Goal: Task Accomplishment & Management: Use online tool/utility

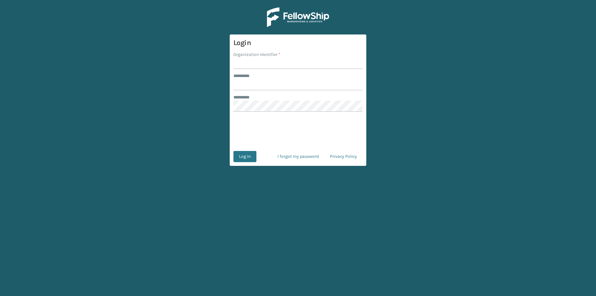
click at [254, 64] on input "Organization Identifier *" at bounding box center [297, 63] width 129 height 11
type input "FELLOWSHIP - WEST"
click at [260, 100] on div "******** *" at bounding box center [297, 97] width 129 height 7
click at [254, 86] on input "******** *" at bounding box center [297, 84] width 129 height 11
type input "******"
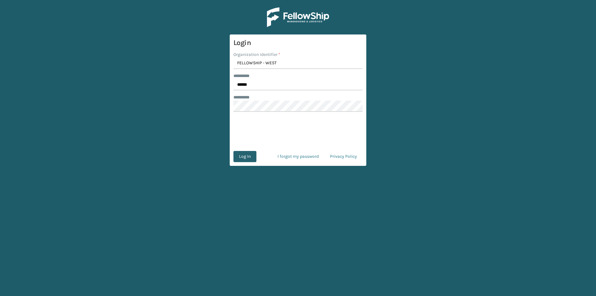
click at [252, 154] on button "Log In" at bounding box center [244, 156] width 23 height 11
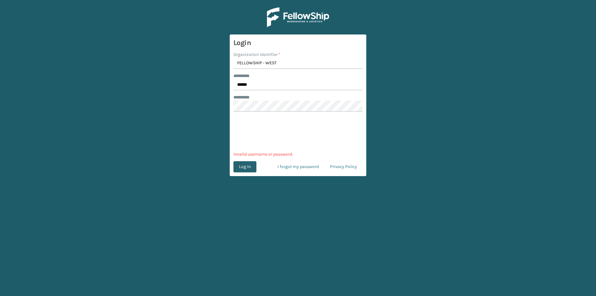
click at [244, 166] on button "Log In" at bounding box center [244, 166] width 23 height 11
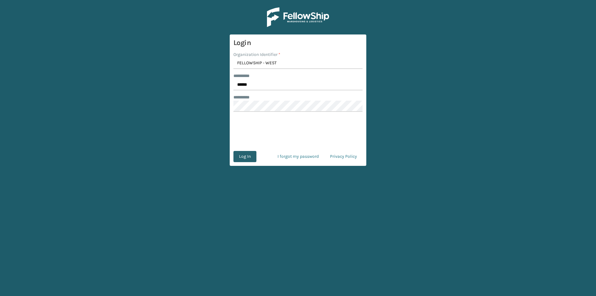
click at [252, 158] on button "Log In" at bounding box center [244, 156] width 23 height 11
click at [250, 157] on button "Log In" at bounding box center [244, 156] width 23 height 11
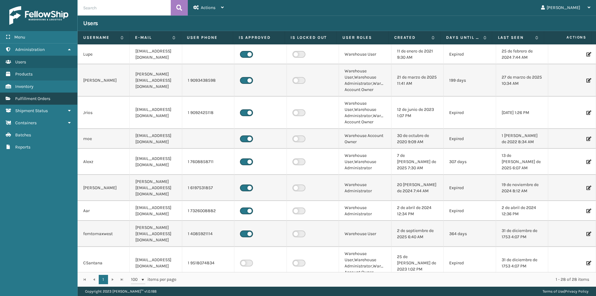
click at [44, 96] on link "Fulfillment Orders" at bounding box center [38, 98] width 77 height 12
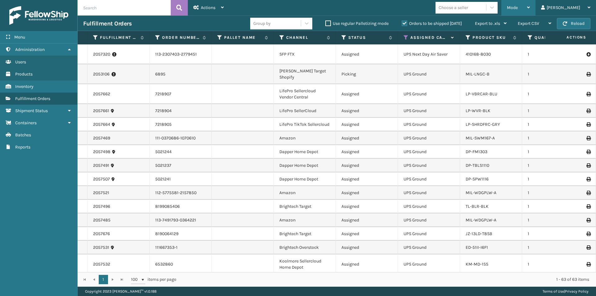
click at [535, 9] on div "Mode Regular Mode Picking Mode Labeling Mode Exit Scan Mode" at bounding box center [518, 8] width 34 height 16
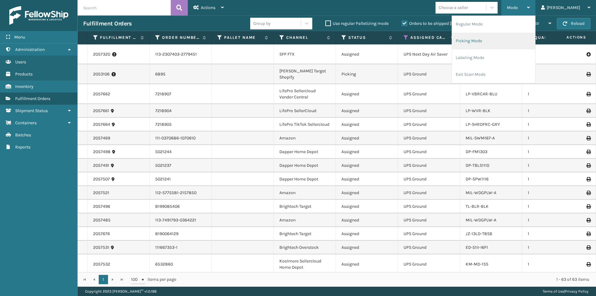
click at [515, 41] on li "Picking Mode" at bounding box center [493, 41] width 83 height 17
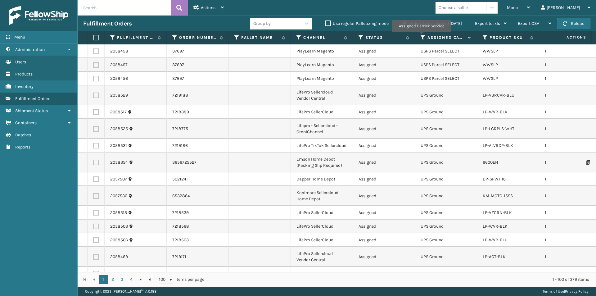
click at [421, 36] on icon at bounding box center [422, 38] width 5 height 6
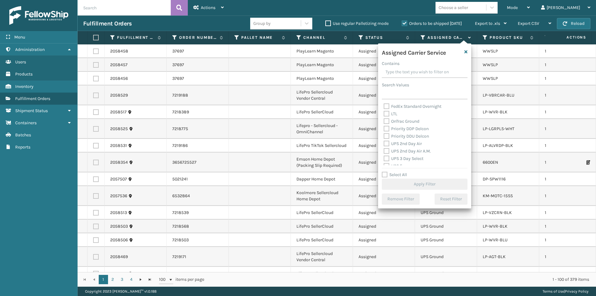
scroll to position [93, 0]
click at [398, 132] on label "UPS 2nd Day Air" at bounding box center [402, 132] width 38 height 5
click at [384, 132] on input "UPS 2nd Day Air" at bounding box center [383, 131] width 0 height 4
checkbox input "true"
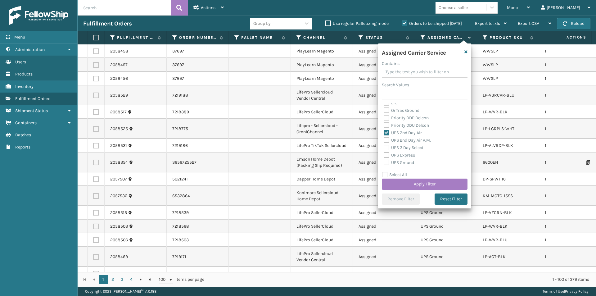
click at [399, 140] on label "UPS 2nd Day Air A.M." at bounding box center [406, 139] width 47 height 5
click at [384, 140] on input "UPS 2nd Day Air A.M." at bounding box center [383, 138] width 0 height 4
checkbox input "true"
click at [397, 147] on label "UPS 3 Day Select" at bounding box center [403, 147] width 40 height 5
click at [384, 147] on input "UPS 3 Day Select" at bounding box center [383, 146] width 0 height 4
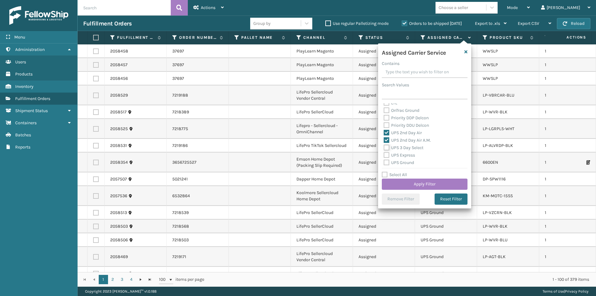
checkbox input "true"
click at [398, 154] on label "UPS Express" at bounding box center [398, 154] width 31 height 5
click at [384, 154] on input "UPS Express" at bounding box center [383, 153] width 0 height 4
checkbox input "true"
click at [388, 147] on label "UPS 3 Day Select" at bounding box center [403, 147] width 40 height 5
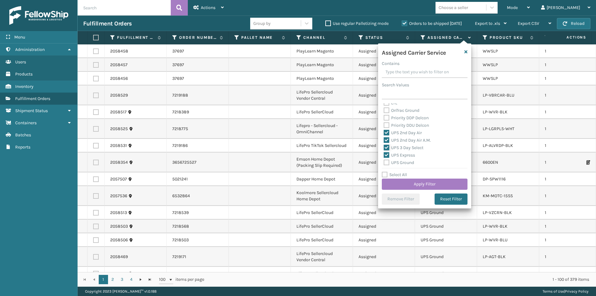
click at [384, 147] on input "UPS 3 Day Select" at bounding box center [383, 146] width 0 height 4
checkbox input "false"
click at [392, 140] on label "UPS Next Day Air" at bounding box center [403, 138] width 40 height 5
click at [384, 139] on input "UPS Next Day Air" at bounding box center [383, 137] width 0 height 4
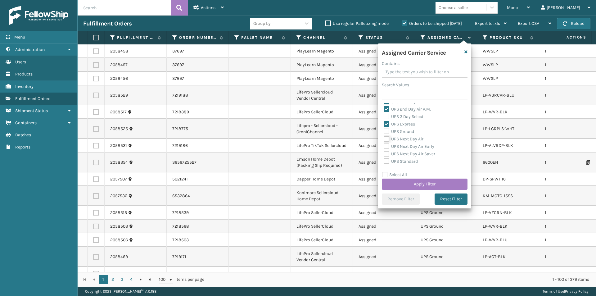
checkbox input "true"
click at [388, 146] on label "UPS Next Day Air Early" at bounding box center [408, 146] width 51 height 5
click at [384, 146] on input "UPS Next Day Air Early" at bounding box center [383, 145] width 0 height 4
checkbox input "true"
click at [387, 152] on label "UPS Next Day Air Saver" at bounding box center [408, 153] width 51 height 5
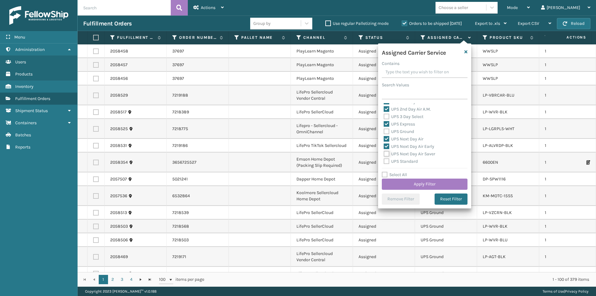
click at [384, 152] on input "UPS Next Day Air Saver" at bounding box center [383, 152] width 0 height 4
checkbox input "true"
click at [434, 182] on button "Apply Filter" at bounding box center [425, 183] width 86 height 11
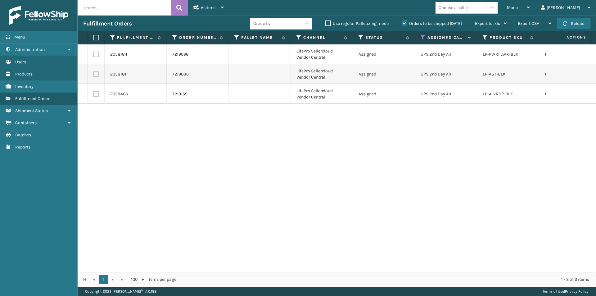
click at [96, 38] on label at bounding box center [95, 38] width 4 height 6
click at [93, 38] on input "checkbox" at bounding box center [93, 38] width 0 height 4
checkbox input "true"
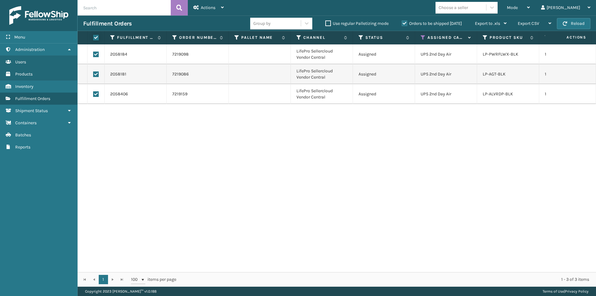
checkbox input "true"
click at [223, 10] on div "Actions" at bounding box center [208, 8] width 30 height 16
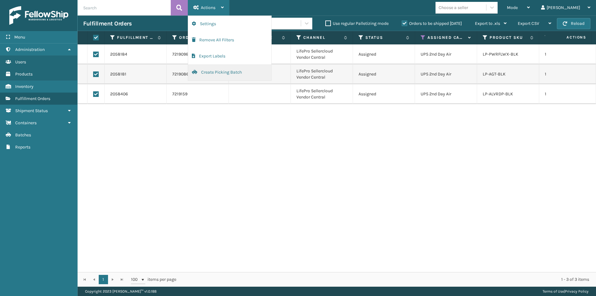
click at [208, 75] on button "Create Picking Batch" at bounding box center [229, 72] width 83 height 16
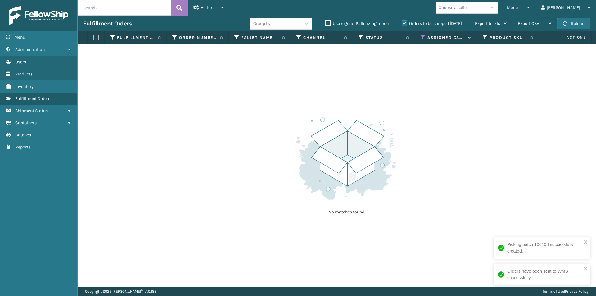
click at [423, 36] on icon at bounding box center [422, 38] width 5 height 6
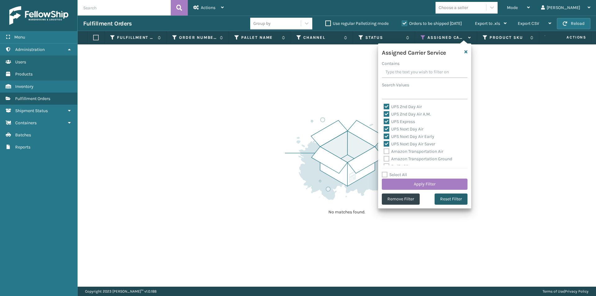
click at [456, 199] on button "Reset Filter" at bounding box center [450, 198] width 33 height 11
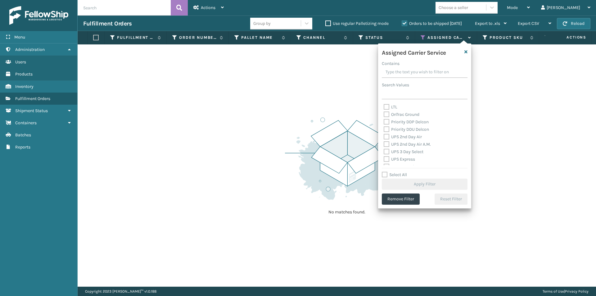
scroll to position [93, 0]
click at [388, 133] on label "UPS 2nd Day Air" at bounding box center [402, 132] width 38 height 5
click at [384, 133] on input "UPS 2nd Day Air" at bounding box center [383, 131] width 0 height 4
checkbox input "true"
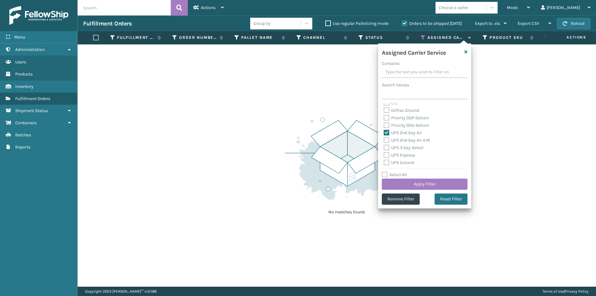
click at [388, 140] on label "UPS 2nd Day Air A.M." at bounding box center [406, 139] width 47 height 5
click at [384, 140] on input "UPS 2nd Day Air A.M." at bounding box center [383, 138] width 0 height 4
checkbox input "true"
click at [387, 150] on label "UPS 3 Day Select" at bounding box center [403, 147] width 40 height 5
click at [384, 148] on input "UPS 3 Day Select" at bounding box center [383, 146] width 0 height 4
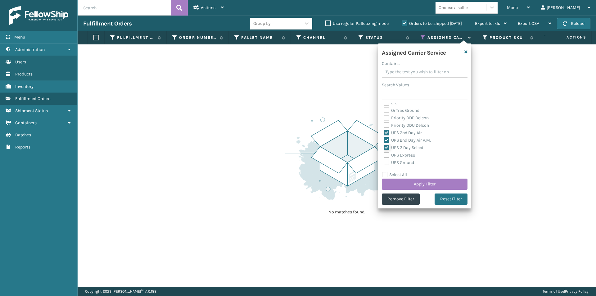
checkbox input "true"
click at [387, 152] on label "UPS Express" at bounding box center [398, 154] width 31 height 5
click at [384, 152] on input "UPS Express" at bounding box center [383, 153] width 0 height 4
checkbox input "true"
click at [384, 163] on label "UPS Ground" at bounding box center [398, 162] width 30 height 5
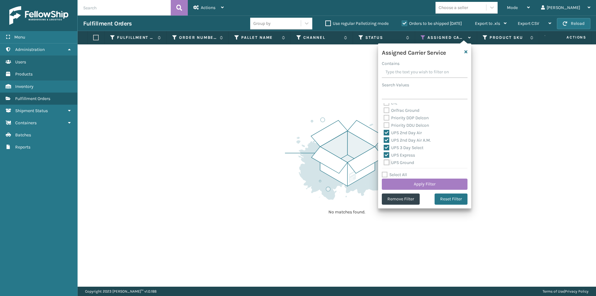
click at [384, 163] on input "UPS Ground" at bounding box center [383, 161] width 0 height 4
checkbox input "true"
click at [388, 139] on label "UPS Next Day Air" at bounding box center [403, 138] width 40 height 5
click at [384, 139] on input "UPS Next Day Air" at bounding box center [383, 137] width 0 height 4
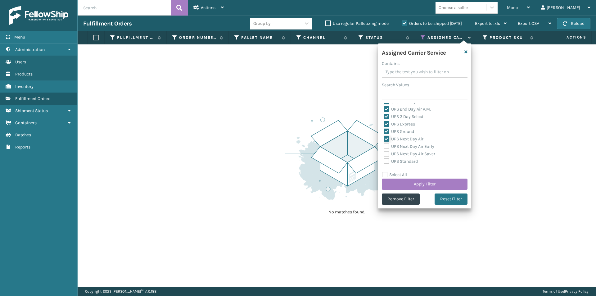
checkbox input "true"
click at [389, 145] on label "UPS Next Day Air Early" at bounding box center [408, 146] width 51 height 5
click at [384, 145] on input "UPS Next Day Air Early" at bounding box center [383, 145] width 0 height 4
checkbox input "true"
click at [385, 154] on label "UPS Next Day Air Saver" at bounding box center [408, 153] width 51 height 5
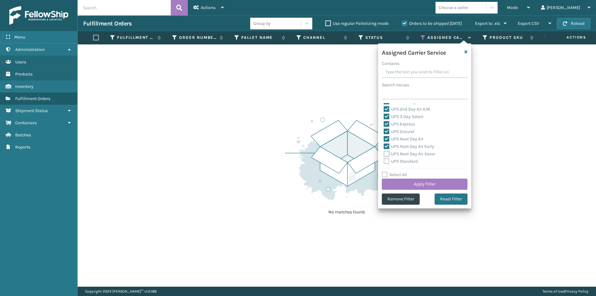
click at [384, 154] on input "UPS Next Day Air Saver" at bounding box center [383, 152] width 0 height 4
checkbox input "true"
click at [386, 160] on label "UPS Standard" at bounding box center [400, 161] width 34 height 5
click at [384, 160] on input "UPS Standard" at bounding box center [383, 160] width 0 height 4
checkbox input "true"
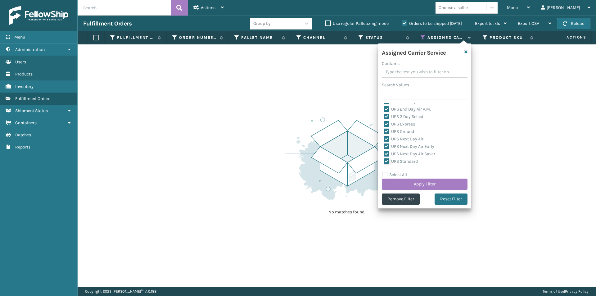
scroll to position [155, 0]
click at [429, 184] on button "Apply Filter" at bounding box center [425, 183] width 86 height 11
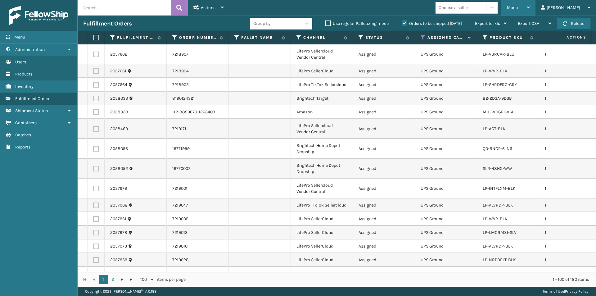
click at [530, 7] on icon at bounding box center [528, 7] width 3 height 4
click at [455, 69] on td "UPS Ground" at bounding box center [446, 71] width 62 height 14
click at [495, 7] on icon at bounding box center [492, 7] width 6 height 6
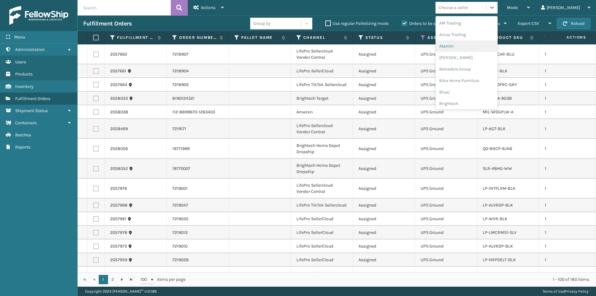
click at [471, 47] on div "Atamin" at bounding box center [466, 45] width 62 height 11
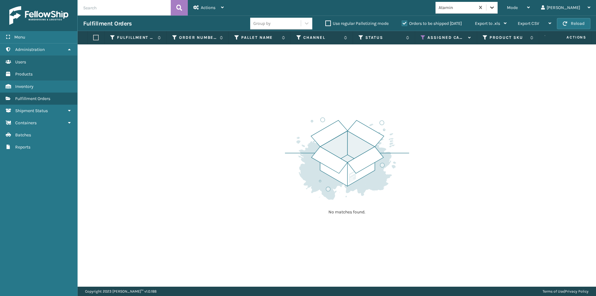
click at [495, 6] on icon at bounding box center [492, 7] width 6 height 6
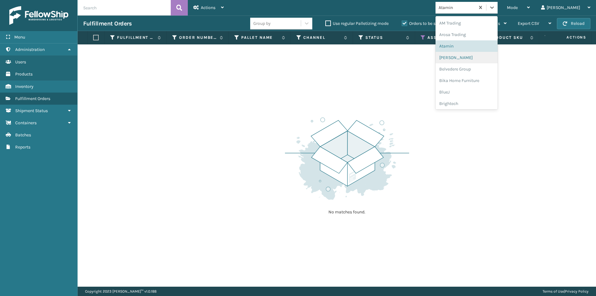
click at [477, 60] on div "[PERSON_NAME]" at bounding box center [466, 57] width 62 height 11
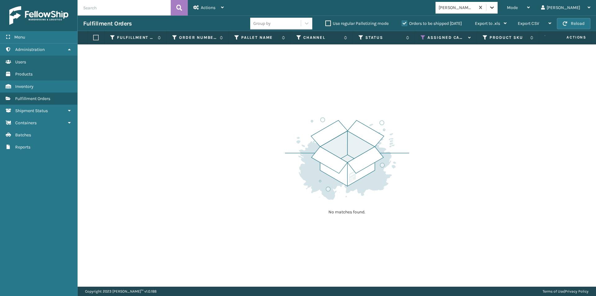
click at [495, 6] on icon at bounding box center [492, 7] width 6 height 6
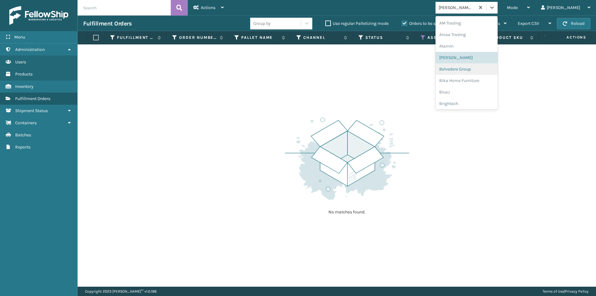
click at [479, 69] on div "Belvedere Group" at bounding box center [466, 68] width 62 height 11
click at [497, 11] on div at bounding box center [491, 7] width 11 height 11
click at [487, 80] on div "Bika Home Furniture" at bounding box center [466, 80] width 62 height 11
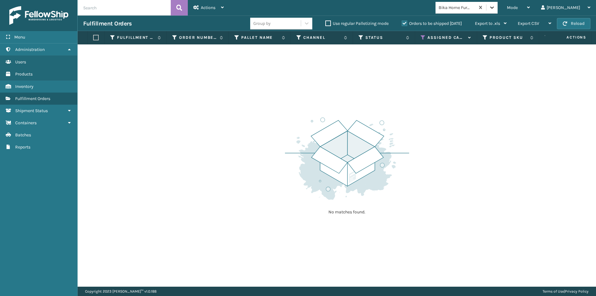
click at [495, 6] on icon at bounding box center [492, 7] width 6 height 6
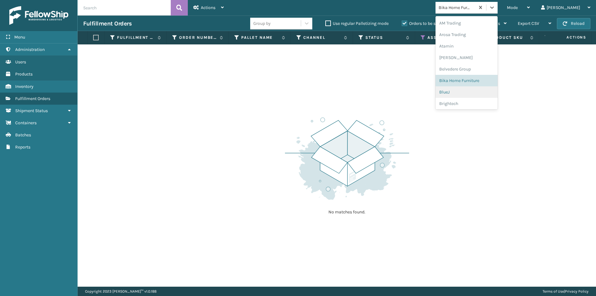
click at [470, 91] on div "BlueJ" at bounding box center [466, 91] width 62 height 11
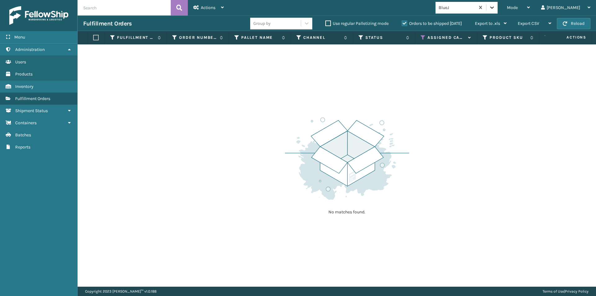
click at [495, 9] on icon at bounding box center [492, 7] width 6 height 6
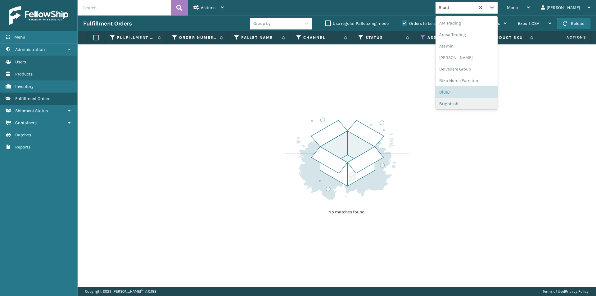
click at [477, 104] on div "Brightech" at bounding box center [466, 103] width 62 height 11
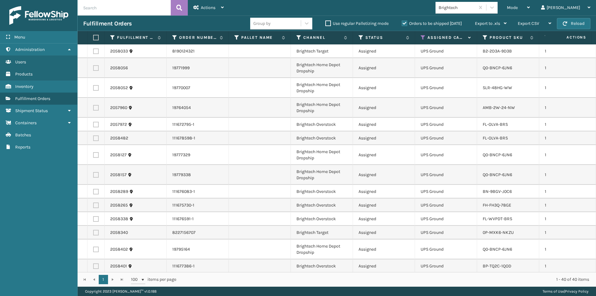
click at [97, 38] on label at bounding box center [95, 38] width 4 height 6
click at [93, 38] on input "checkbox" at bounding box center [93, 38] width 0 height 4
checkbox input "true"
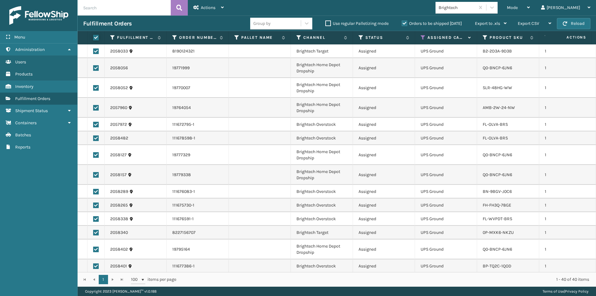
checkbox input "true"
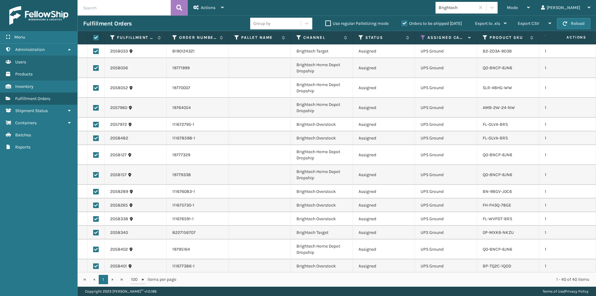
checkbox input "true"
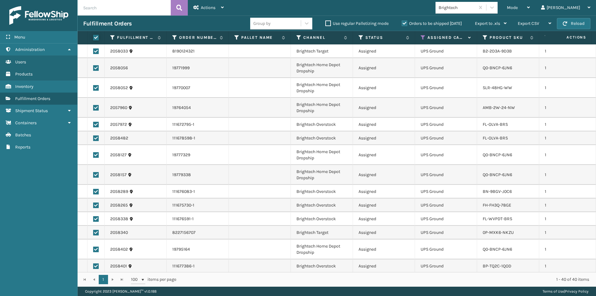
checkbox input "true"
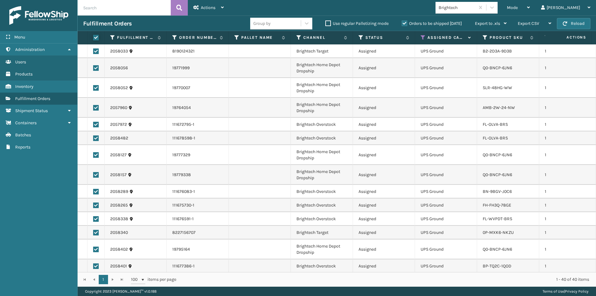
checkbox input "true"
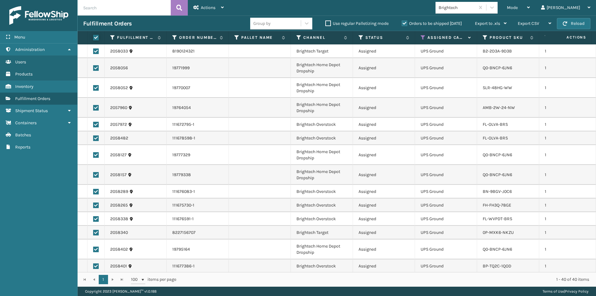
checkbox input "true"
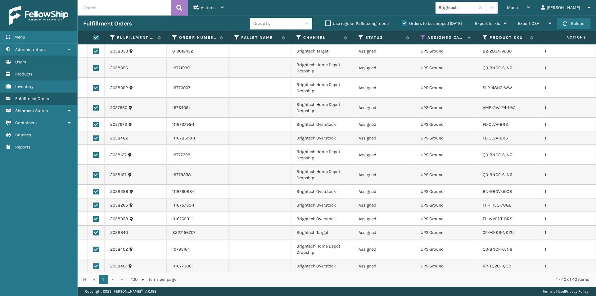
checkbox input "true"
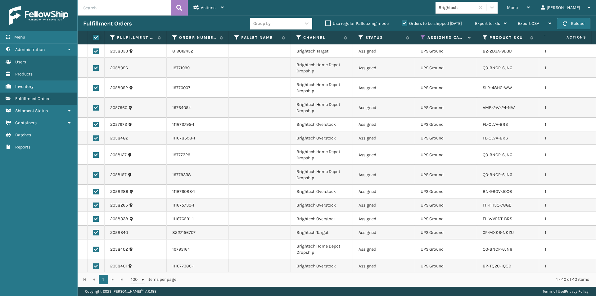
checkbox input "true"
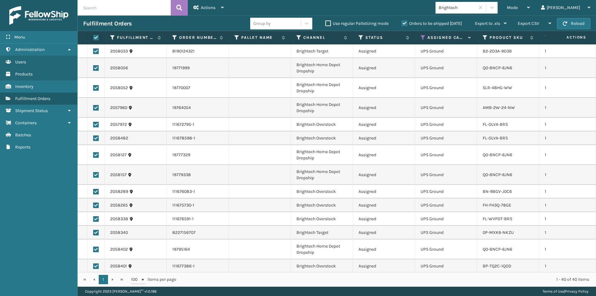
checkbox input "true"
click at [225, 8] on div "Actions Settings Remove All Filters Export Labels Create Picking Batch" at bounding box center [209, 8] width 42 height 16
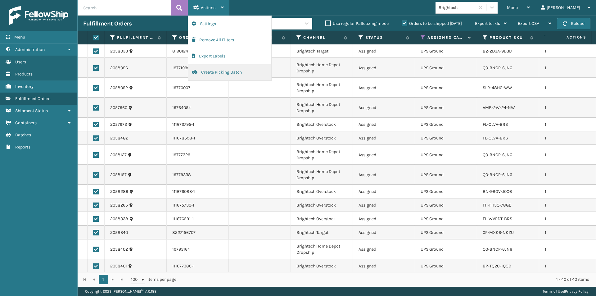
click at [211, 73] on button "Create Picking Batch" at bounding box center [229, 72] width 83 height 16
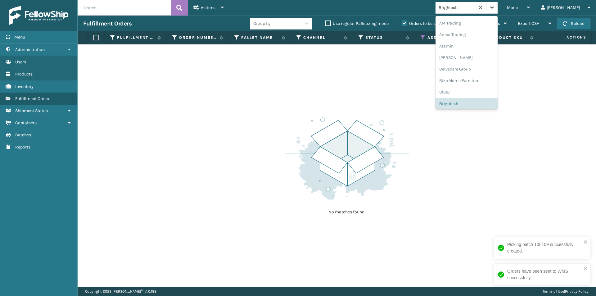
click at [495, 10] on icon at bounding box center [492, 7] width 6 height 6
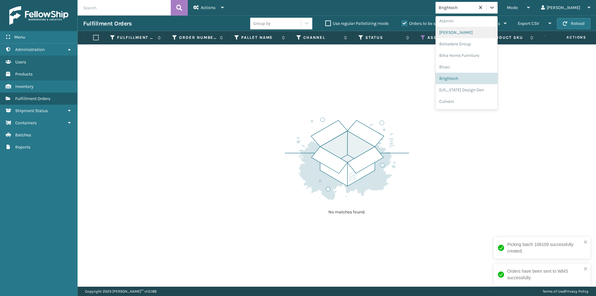
scroll to position [35, 0]
click at [482, 83] on div "[US_STATE] Design Den" at bounding box center [466, 79] width 62 height 11
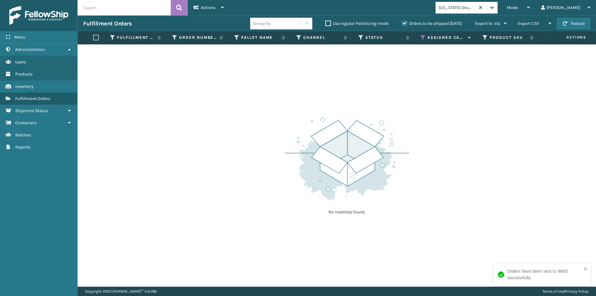
click at [497, 9] on div at bounding box center [491, 7] width 11 height 11
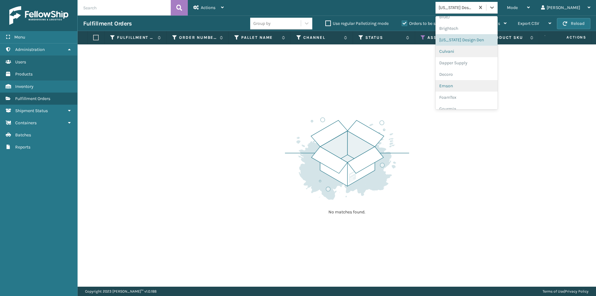
scroll to position [77, 0]
click at [470, 50] on div "Culvani" at bounding box center [466, 48] width 62 height 11
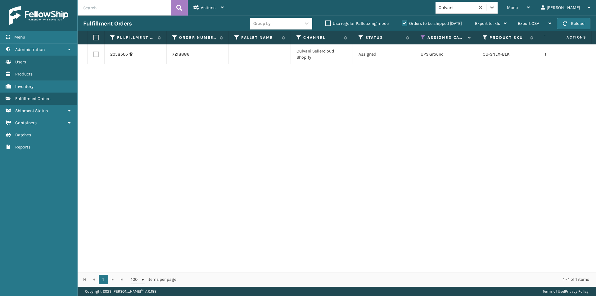
click at [94, 36] on label at bounding box center [95, 38] width 4 height 6
click at [93, 36] on input "checkbox" at bounding box center [93, 38] width 0 height 4
checkbox input "true"
click at [222, 7] on icon at bounding box center [222, 7] width 3 height 4
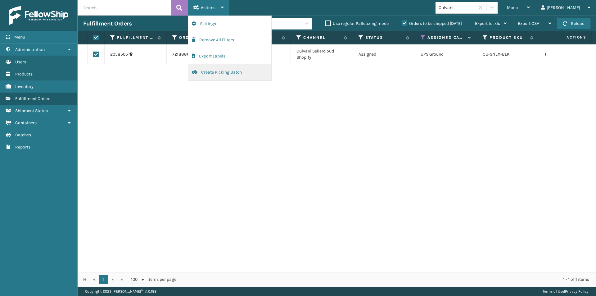
click at [218, 73] on button "Create Picking Batch" at bounding box center [229, 72] width 83 height 16
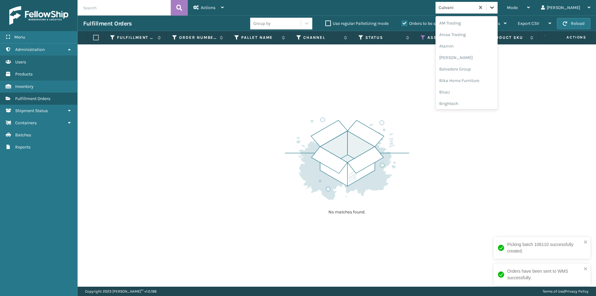
click at [495, 8] on icon at bounding box center [492, 7] width 6 height 6
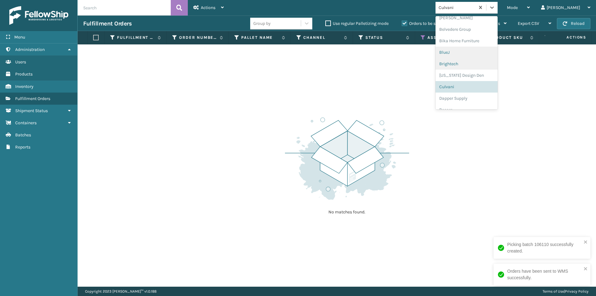
scroll to position [58, 0]
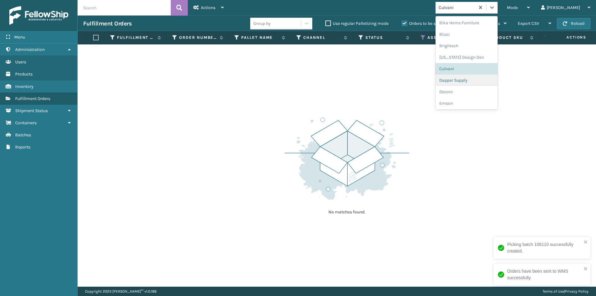
click at [480, 80] on div "Dapper Supply" at bounding box center [466, 79] width 62 height 11
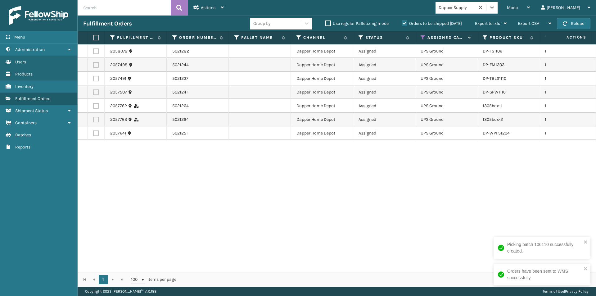
click at [96, 37] on label at bounding box center [95, 38] width 4 height 6
click at [93, 37] on input "checkbox" at bounding box center [93, 38] width 0 height 4
checkbox input "true"
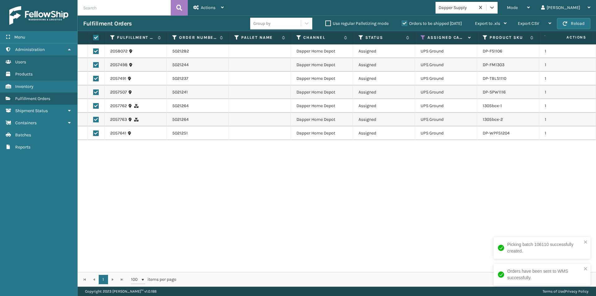
checkbox input "true"
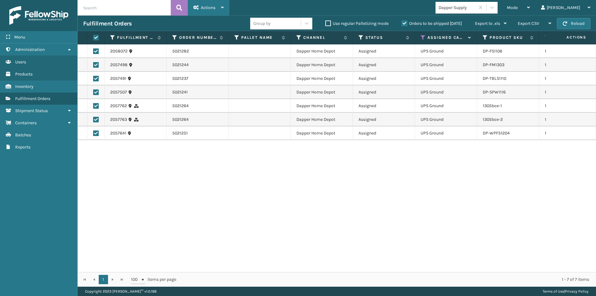
click at [220, 8] on div "Actions" at bounding box center [208, 8] width 30 height 16
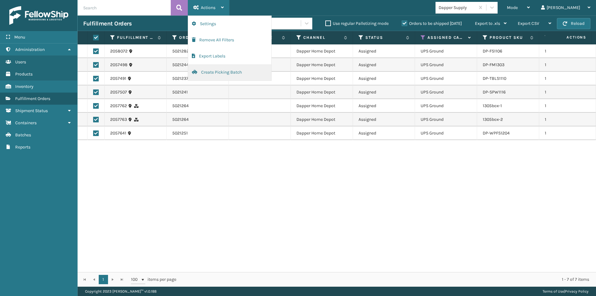
click at [222, 70] on button "Create Picking Batch" at bounding box center [229, 72] width 83 height 16
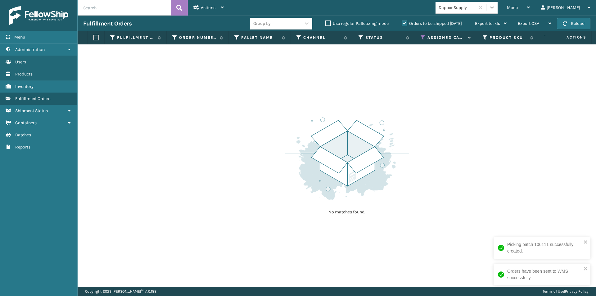
click at [495, 9] on icon at bounding box center [492, 7] width 6 height 6
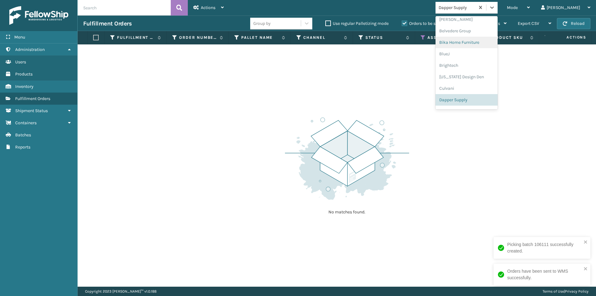
scroll to position [69, 0]
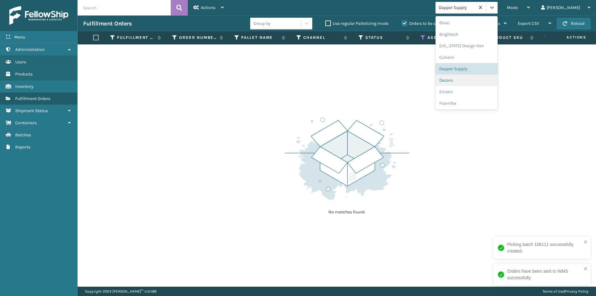
click at [471, 82] on div "Decoro" at bounding box center [466, 79] width 62 height 11
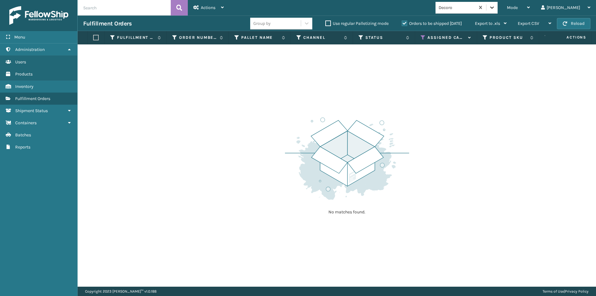
click at [495, 6] on icon at bounding box center [492, 7] width 6 height 6
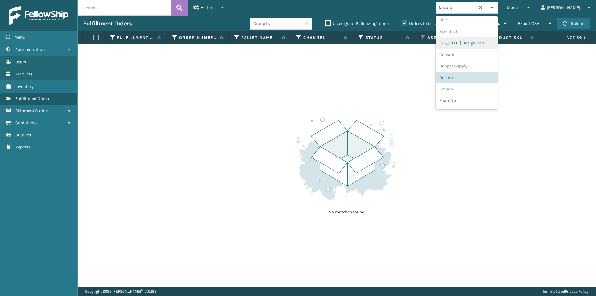
scroll to position [81, 0]
click at [474, 83] on div "Emson" at bounding box center [466, 79] width 62 height 11
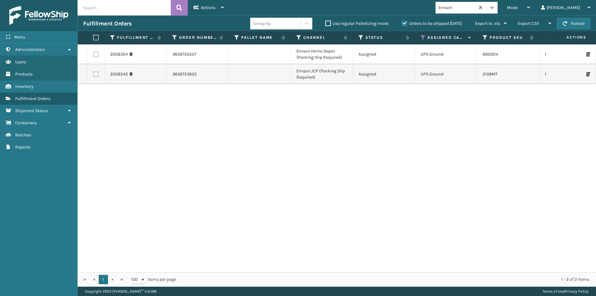
click at [95, 37] on label at bounding box center [95, 38] width 4 height 6
click at [93, 37] on input "checkbox" at bounding box center [93, 38] width 0 height 4
checkbox input "true"
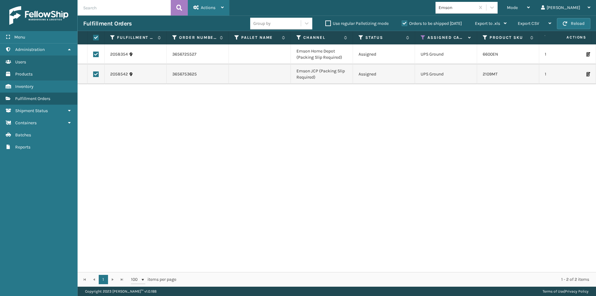
click at [223, 8] on icon at bounding box center [222, 7] width 3 height 4
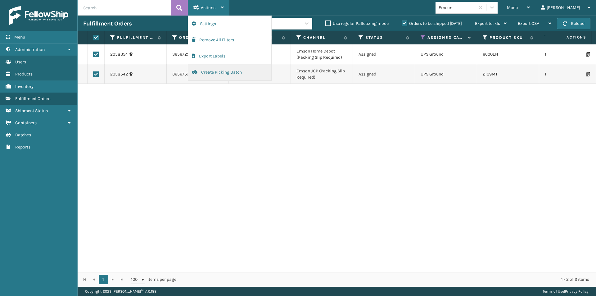
click at [218, 70] on button "Create Picking Batch" at bounding box center [229, 72] width 83 height 16
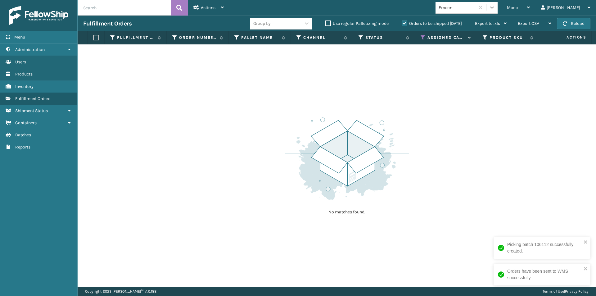
click at [495, 9] on icon at bounding box center [492, 7] width 6 height 6
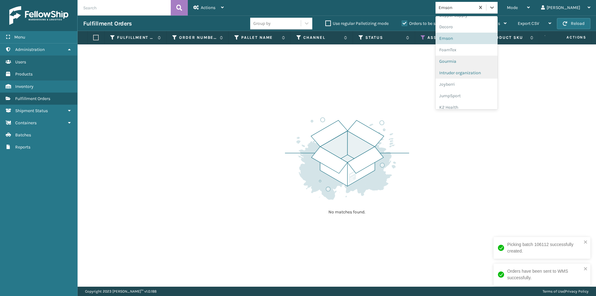
scroll to position [123, 0]
click at [479, 52] on div "FoamTex" at bounding box center [466, 48] width 62 height 11
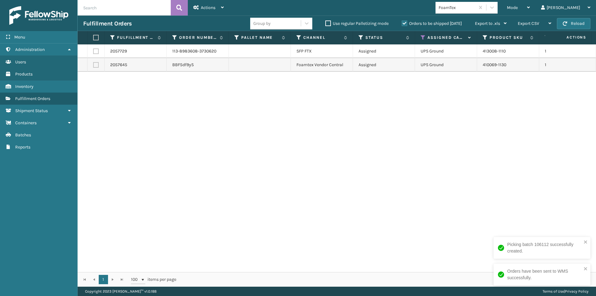
click at [96, 39] on label at bounding box center [95, 38] width 4 height 6
click at [93, 39] on input "checkbox" at bounding box center [93, 38] width 0 height 4
checkbox input "true"
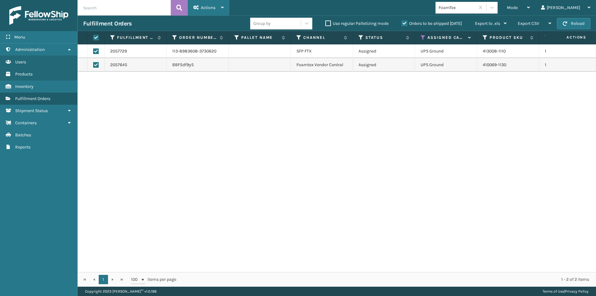
click at [211, 8] on span "Actions" at bounding box center [208, 7] width 15 height 5
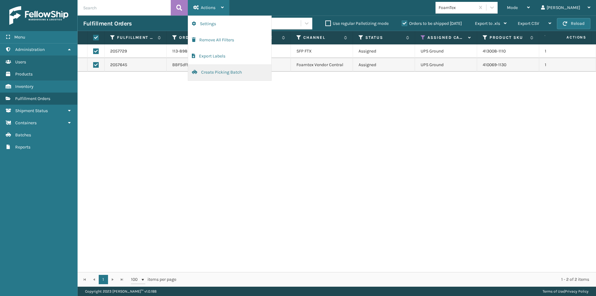
click at [213, 70] on button "Create Picking Batch" at bounding box center [229, 72] width 83 height 16
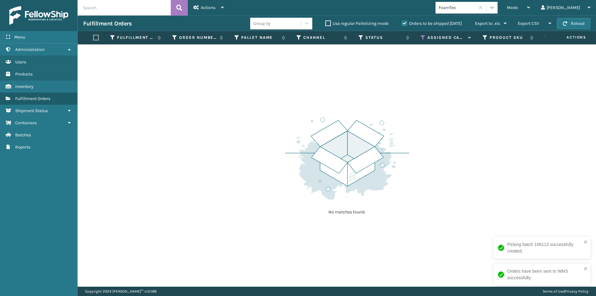
click at [495, 6] on icon at bounding box center [492, 7] width 6 height 6
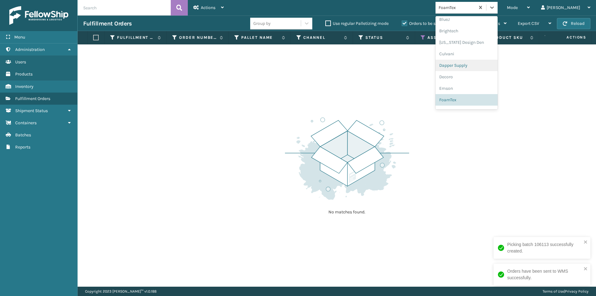
scroll to position [104, 0]
click at [476, 78] on div "Gourmia" at bounding box center [466, 79] width 62 height 11
click at [495, 9] on icon at bounding box center [492, 7] width 6 height 6
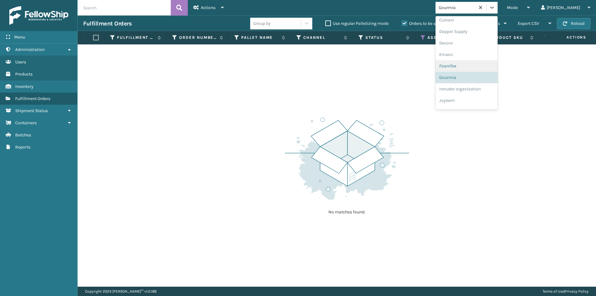
scroll to position [115, 0]
click at [472, 92] on div "Joyberri" at bounding box center [466, 91] width 62 height 11
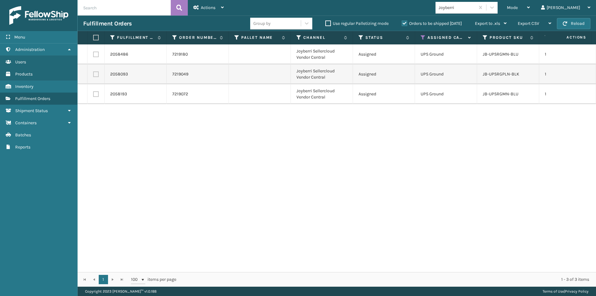
click at [96, 38] on label at bounding box center [95, 38] width 4 height 6
click at [93, 38] on input "checkbox" at bounding box center [93, 38] width 0 height 4
checkbox input "true"
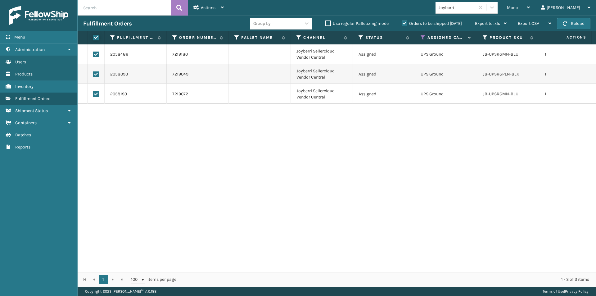
checkbox input "true"
click at [222, 10] on div "Actions" at bounding box center [208, 8] width 30 height 16
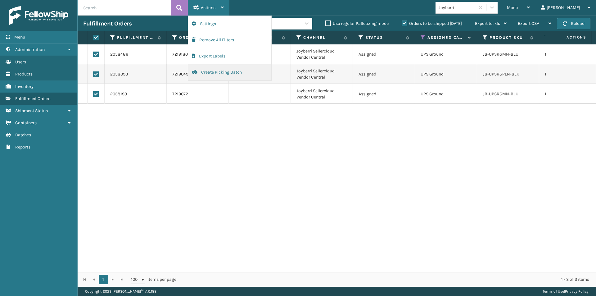
click at [209, 74] on button "Create Picking Batch" at bounding box center [229, 72] width 83 height 16
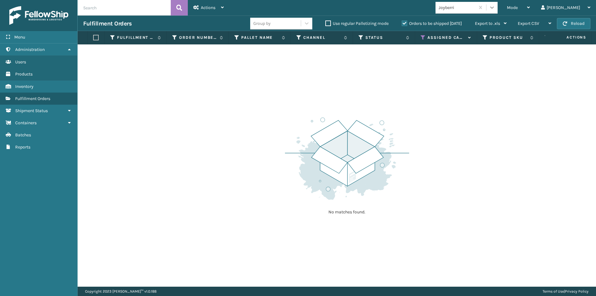
click at [495, 6] on icon at bounding box center [492, 7] width 6 height 6
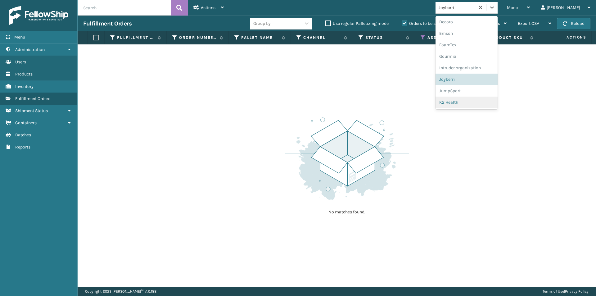
scroll to position [138, 0]
click at [487, 84] on div "JumpSport" at bounding box center [466, 79] width 62 height 11
click at [497, 11] on div at bounding box center [491, 7] width 11 height 11
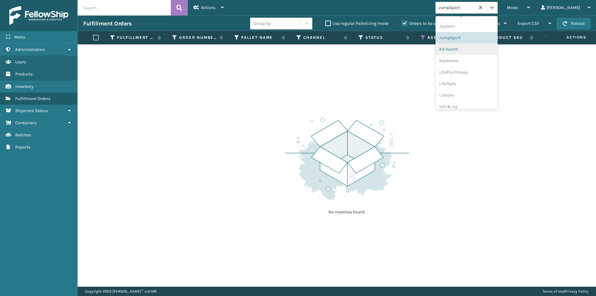
click at [476, 48] on div "K2 Health" at bounding box center [466, 48] width 62 height 11
click at [494, 7] on icon at bounding box center [492, 8] width 4 height 2
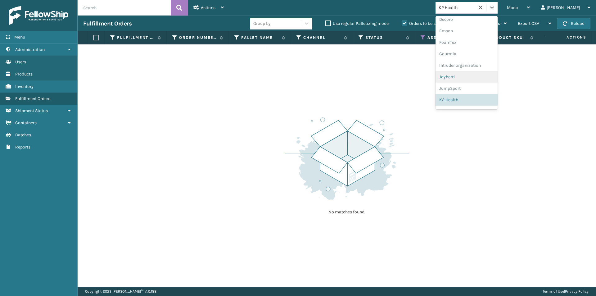
scroll to position [161, 0]
click at [486, 79] on div "Koolmore" at bounding box center [466, 79] width 62 height 11
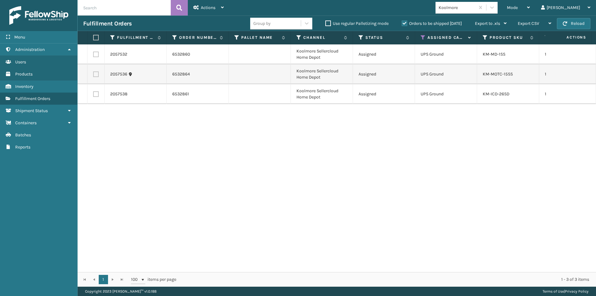
click at [96, 38] on label at bounding box center [95, 38] width 4 height 6
click at [93, 38] on input "checkbox" at bounding box center [93, 38] width 0 height 4
checkbox input "true"
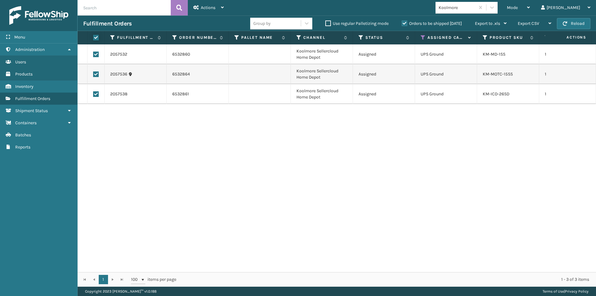
checkbox input "true"
click at [220, 6] on div "Actions" at bounding box center [208, 8] width 30 height 16
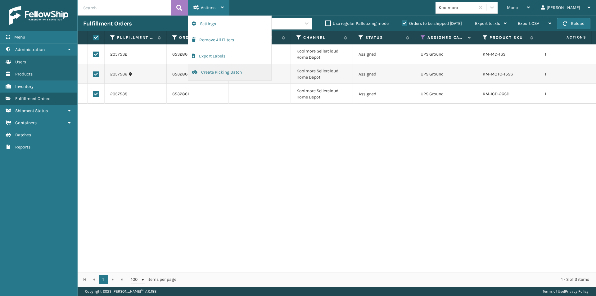
click at [222, 75] on button "Create Picking Batch" at bounding box center [229, 72] width 83 height 16
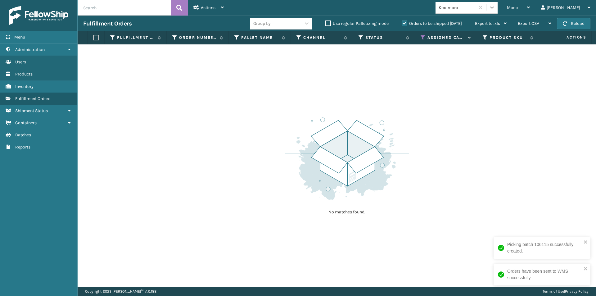
click at [495, 8] on icon at bounding box center [492, 7] width 6 height 6
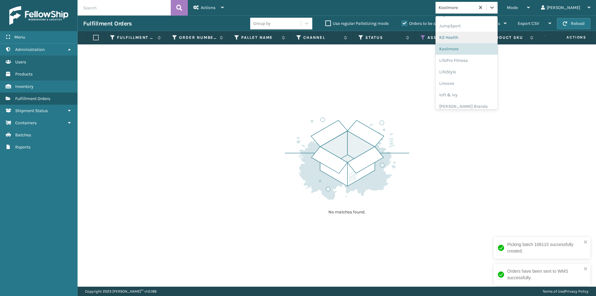
scroll to position [196, 0]
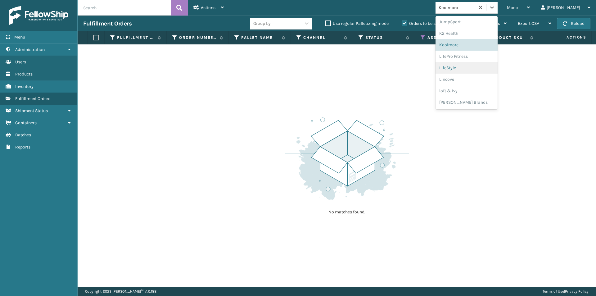
click at [485, 69] on div "LifeStyle" at bounding box center [466, 67] width 62 height 11
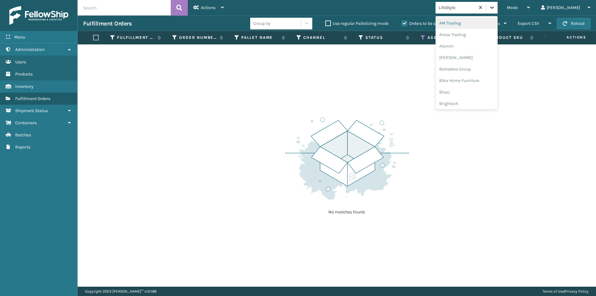
click at [495, 10] on icon at bounding box center [492, 7] width 6 height 6
click at [482, 92] on div "Lincove" at bounding box center [466, 89] width 62 height 11
click at [497, 9] on div at bounding box center [491, 7] width 11 height 11
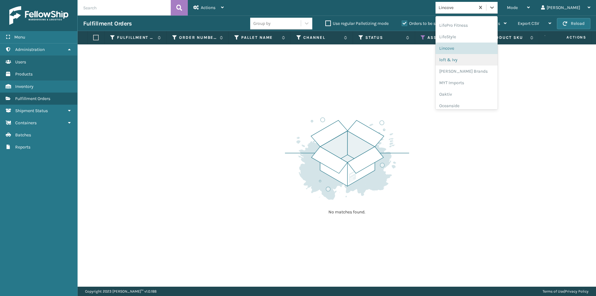
click at [482, 63] on div "loft & Ivy" at bounding box center [466, 59] width 62 height 11
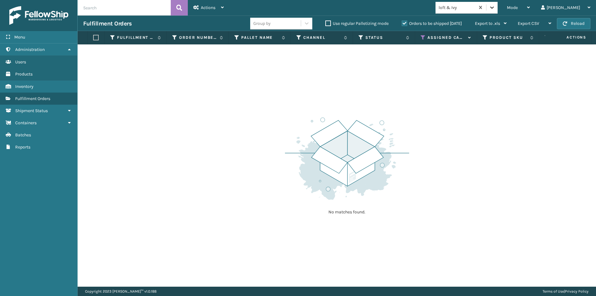
click at [495, 6] on icon at bounding box center [492, 7] width 6 height 6
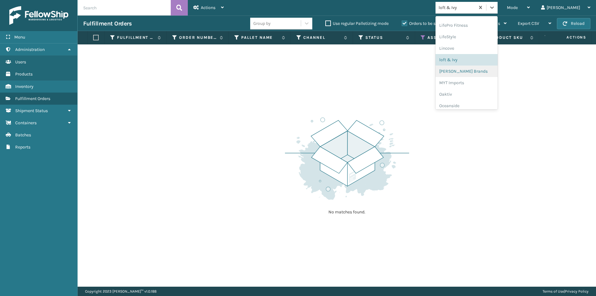
click at [481, 72] on div "[PERSON_NAME] Brands" at bounding box center [466, 70] width 62 height 11
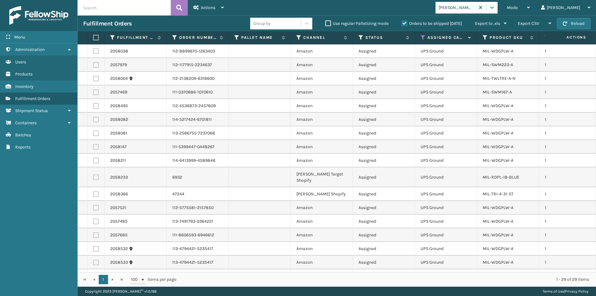
click at [97, 39] on label at bounding box center [95, 38] width 4 height 6
click at [93, 39] on input "checkbox" at bounding box center [93, 38] width 0 height 4
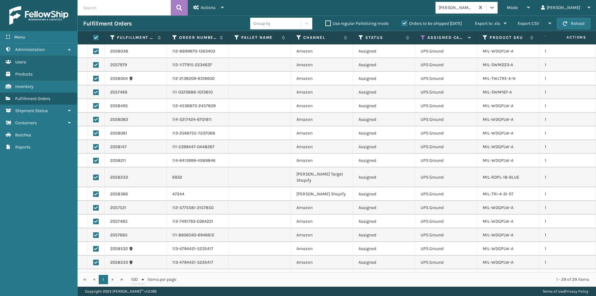
checkbox input "true"
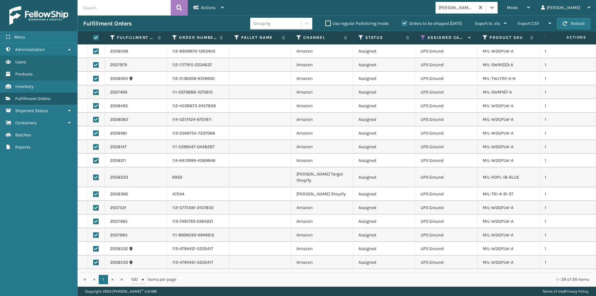
checkbox input "true"
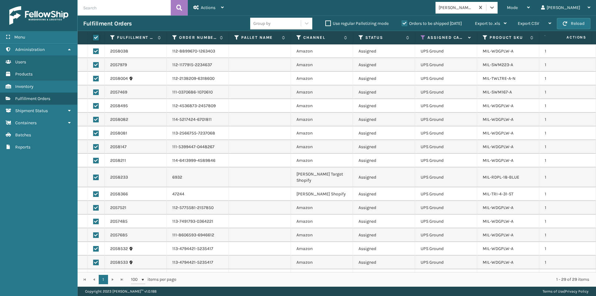
checkbox input "true"
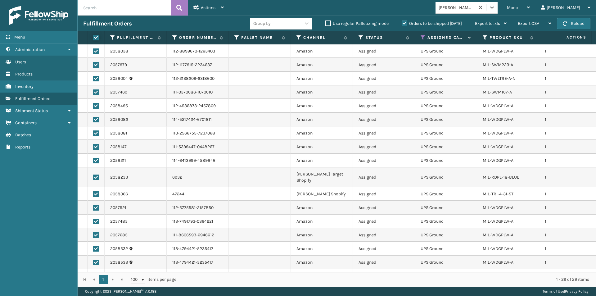
checkbox input "true"
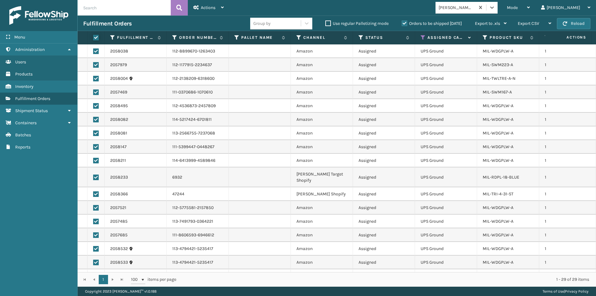
checkbox input "true"
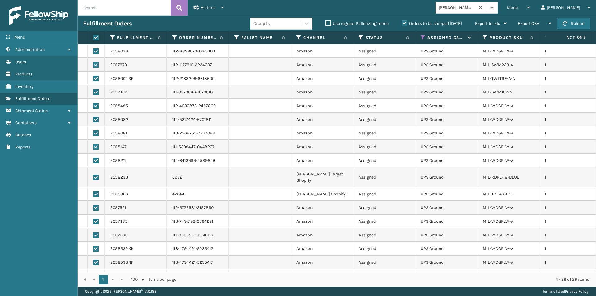
checkbox input "true"
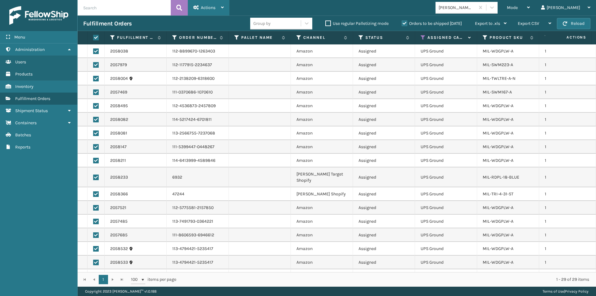
click at [223, 5] on icon at bounding box center [222, 7] width 3 height 4
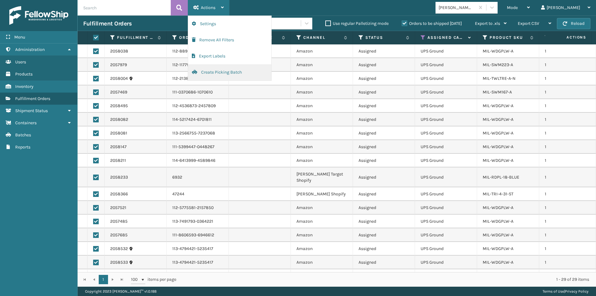
click at [217, 73] on button "Create Picking Batch" at bounding box center [229, 72] width 83 height 16
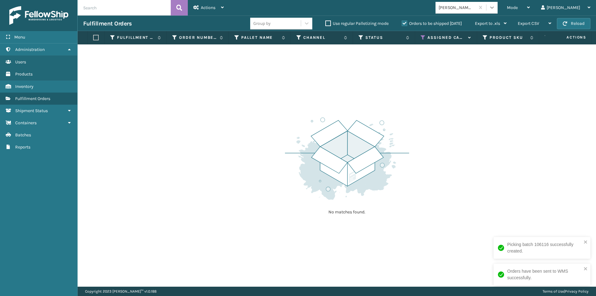
click at [495, 10] on icon at bounding box center [492, 7] width 6 height 6
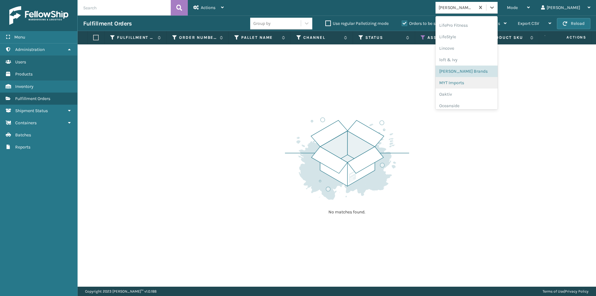
click at [488, 84] on div "MYT Imports" at bounding box center [466, 82] width 62 height 11
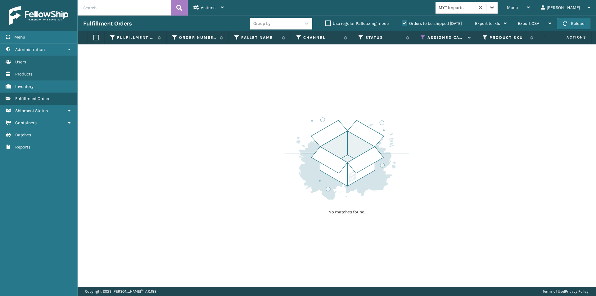
click at [495, 7] on icon at bounding box center [492, 7] width 6 height 6
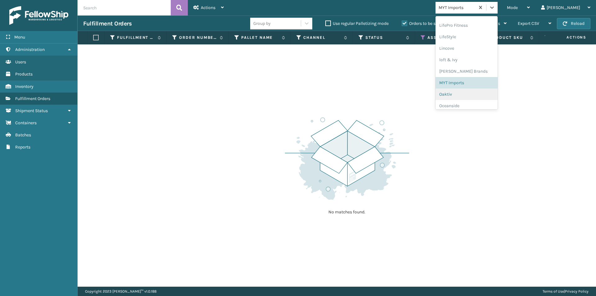
click at [481, 94] on div "Oaktiv" at bounding box center [466, 93] width 62 height 11
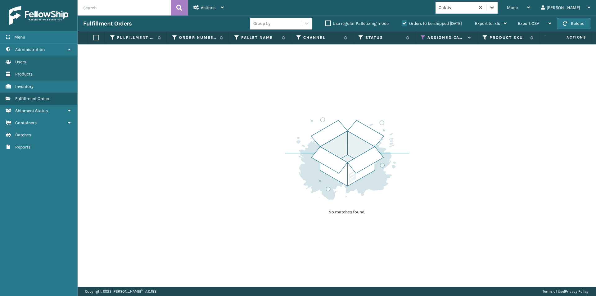
click at [495, 8] on icon at bounding box center [492, 7] width 6 height 6
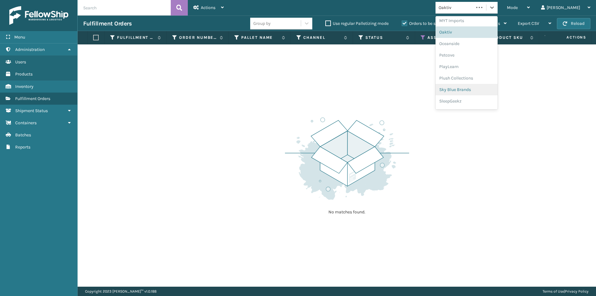
scroll to position [300, 0]
click at [475, 35] on div "Oceanside" at bounding box center [466, 33] width 62 height 11
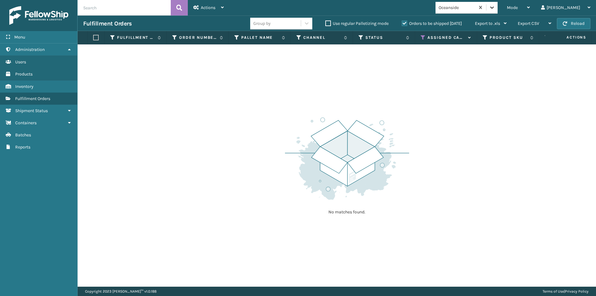
click at [495, 9] on icon at bounding box center [492, 7] width 6 height 6
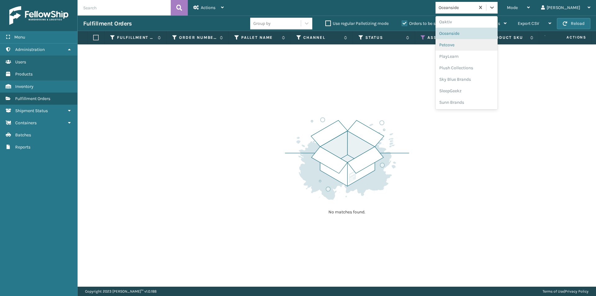
click at [476, 46] on div "Petcove" at bounding box center [466, 44] width 62 height 11
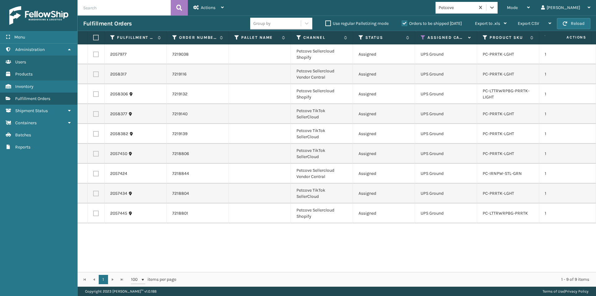
click at [94, 37] on label at bounding box center [95, 38] width 4 height 6
click at [93, 37] on input "checkbox" at bounding box center [93, 38] width 0 height 4
checkbox input "true"
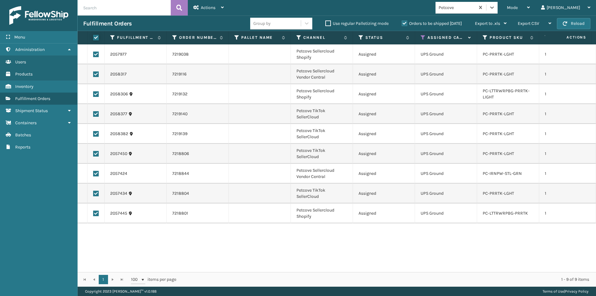
checkbox input "true"
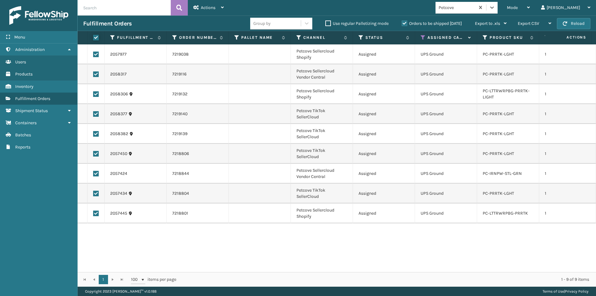
checkbox input "true"
click at [219, 11] on div "Actions" at bounding box center [208, 8] width 30 height 16
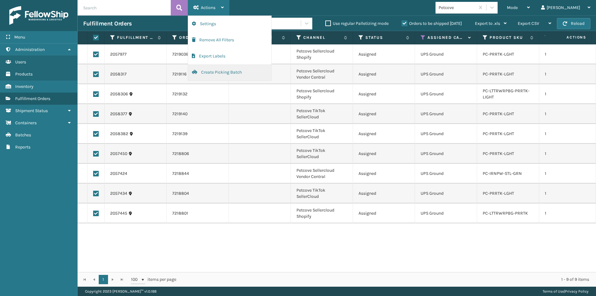
click at [209, 73] on button "Create Picking Batch" at bounding box center [229, 72] width 83 height 16
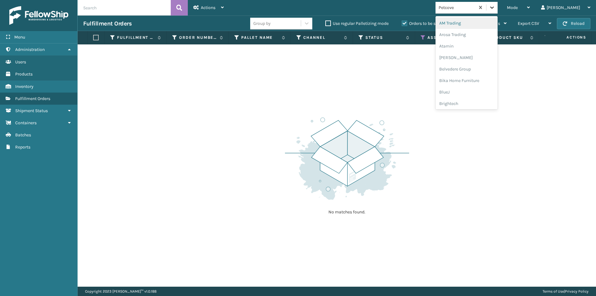
click at [495, 10] on icon at bounding box center [492, 7] width 6 height 6
click at [488, 54] on div "PlayLearn" at bounding box center [466, 56] width 62 height 11
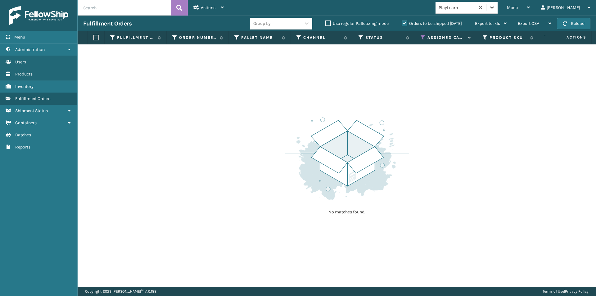
click at [495, 8] on icon at bounding box center [492, 7] width 6 height 6
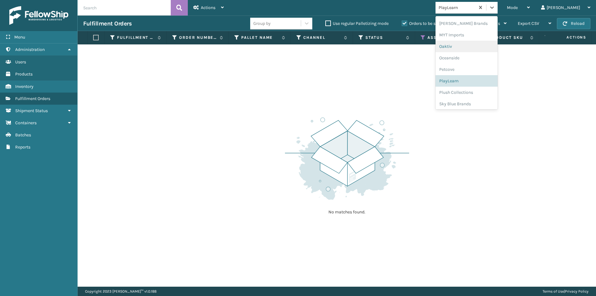
scroll to position [289, 0]
click at [480, 82] on div "Plush Collections" at bounding box center [466, 77] width 62 height 11
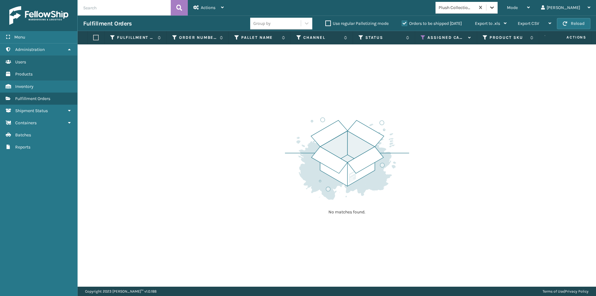
click at [495, 10] on icon at bounding box center [492, 7] width 6 height 6
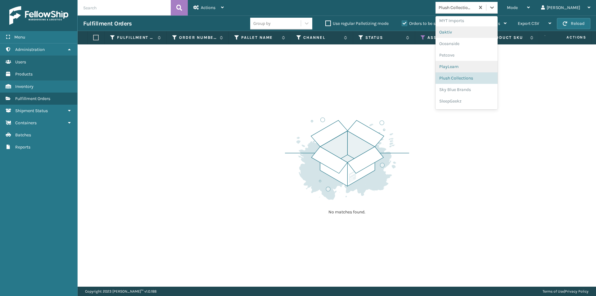
scroll to position [300, 0]
click at [480, 78] on div "Sky Blue Brands" at bounding box center [466, 79] width 62 height 11
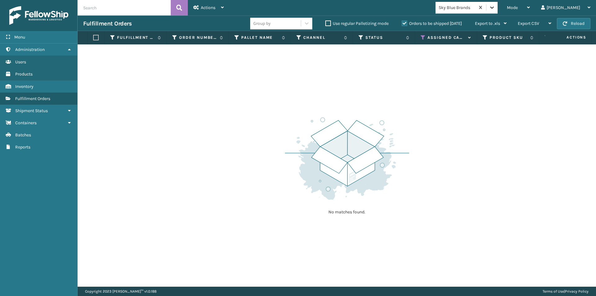
click at [497, 8] on div at bounding box center [491, 7] width 11 height 11
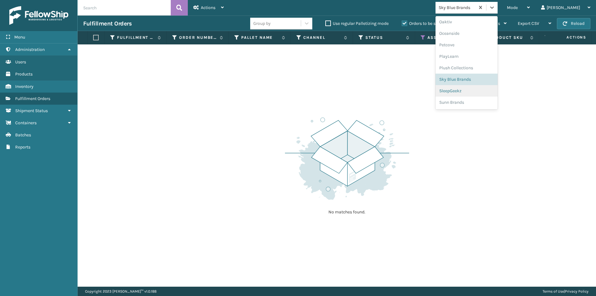
click at [479, 92] on div "SleepGeekz" at bounding box center [466, 90] width 62 height 11
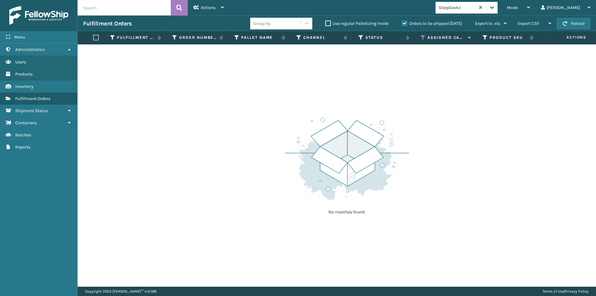
click at [495, 10] on icon at bounding box center [492, 7] width 6 height 6
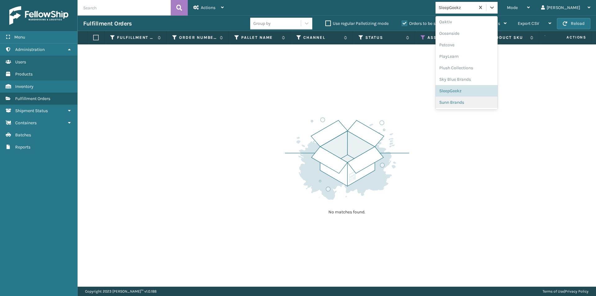
click at [481, 103] on div "Sunn Brands" at bounding box center [466, 101] width 62 height 11
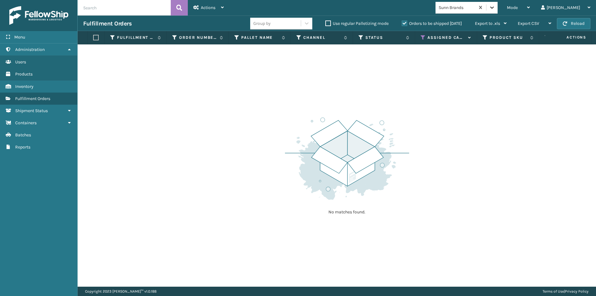
click at [495, 8] on icon at bounding box center [492, 7] width 6 height 6
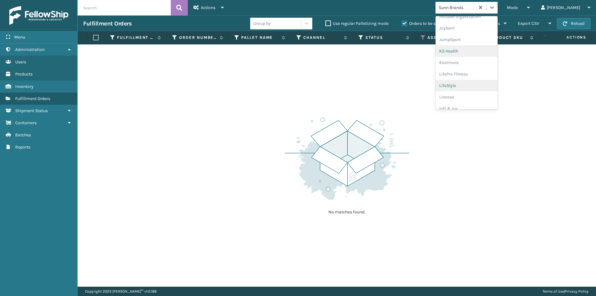
scroll to position [196, 0]
click at [483, 58] on div "LifePro Fitness" at bounding box center [466, 56] width 62 height 11
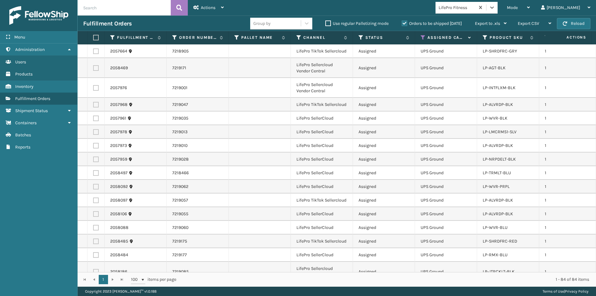
scroll to position [93, 0]
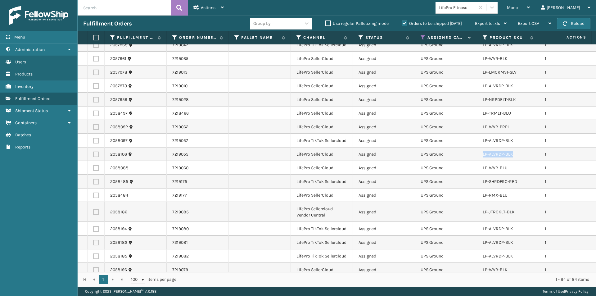
drag, startPoint x: 515, startPoint y: 153, endPoint x: 480, endPoint y: 161, distance: 36.1
click at [480, 161] on td "LP-ALVRDP-BLK" at bounding box center [508, 154] width 62 height 14
copy link "LP-ALVRDP-BLK"
click at [100, 10] on input "text" at bounding box center [124, 8] width 93 height 16
paste input "LP-ALVRDP-BLK"
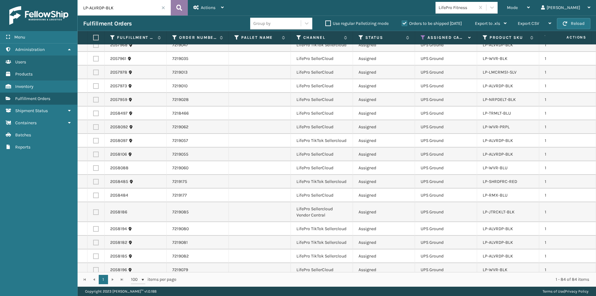
type input "LP-ALVRDP-BLK"
click at [179, 10] on icon at bounding box center [179, 7] width 6 height 9
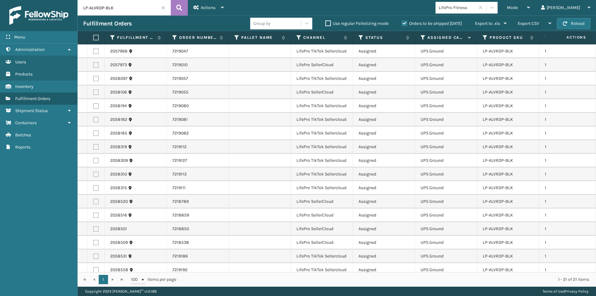
click at [163, 9] on span at bounding box center [163, 8] width 4 height 4
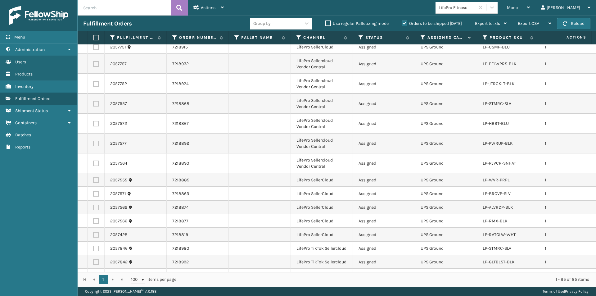
scroll to position [1000, 0]
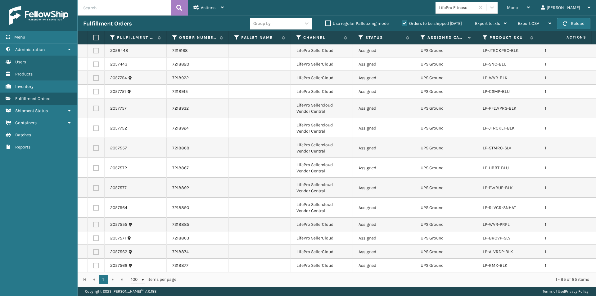
click at [422, 36] on icon at bounding box center [422, 38] width 5 height 6
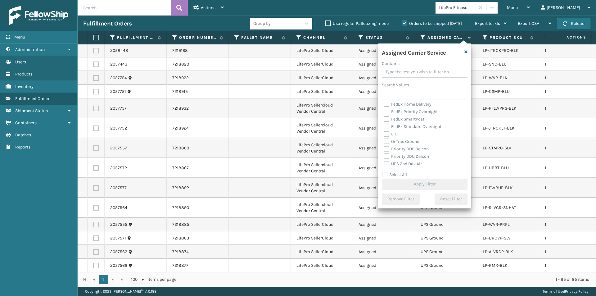
scroll to position [93, 0]
click at [387, 133] on label "UPS 2nd Day Air" at bounding box center [402, 132] width 38 height 5
click at [384, 133] on input "UPS 2nd Day Air" at bounding box center [383, 131] width 0 height 4
checkbox input "true"
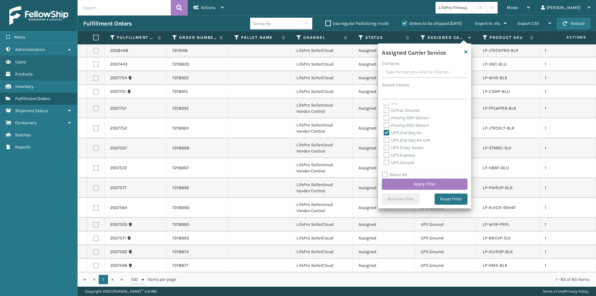
click at [387, 140] on label "UPS 2nd Day Air A.M." at bounding box center [406, 139] width 47 height 5
click at [384, 140] on input "UPS 2nd Day Air A.M." at bounding box center [383, 138] width 0 height 4
checkbox input "true"
click at [387, 145] on label "UPS 3 Day Select" at bounding box center [403, 147] width 40 height 5
click at [384, 145] on input "UPS 3 Day Select" at bounding box center [383, 146] width 0 height 4
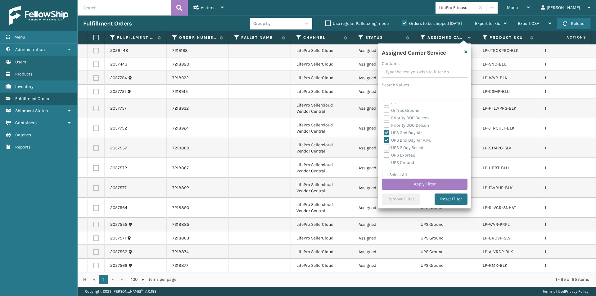
checkbox input "true"
click at [386, 153] on label "UPS Express" at bounding box center [398, 154] width 31 height 5
click at [384, 153] on input "UPS Express" at bounding box center [383, 153] width 0 height 4
checkbox input "true"
click at [387, 161] on label "UPS Ground" at bounding box center [398, 162] width 30 height 5
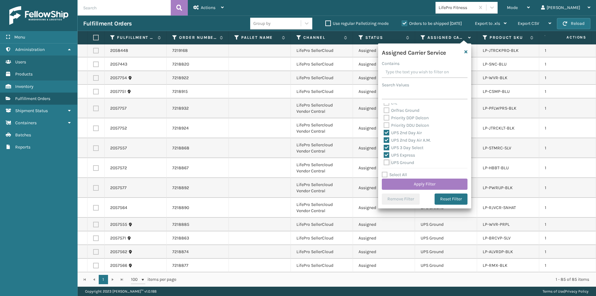
click at [384, 161] on input "UPS Ground" at bounding box center [383, 161] width 0 height 4
checkbox input "true"
click at [386, 139] on label "UPS Next Day Air" at bounding box center [403, 138] width 40 height 5
click at [384, 139] on input "UPS Next Day Air" at bounding box center [383, 137] width 0 height 4
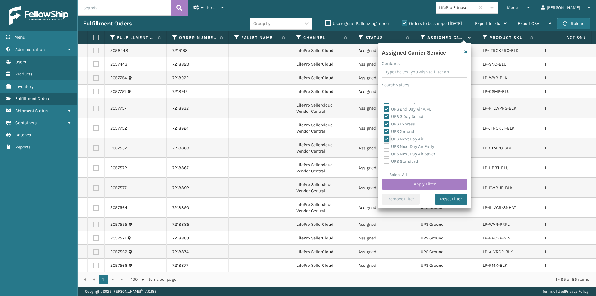
checkbox input "true"
click at [386, 146] on label "UPS Next Day Air Early" at bounding box center [408, 146] width 51 height 5
click at [384, 146] on input "UPS Next Day Air Early" at bounding box center [383, 145] width 0 height 4
checkbox input "true"
click at [387, 152] on label "UPS Next Day Air Saver" at bounding box center [408, 153] width 51 height 5
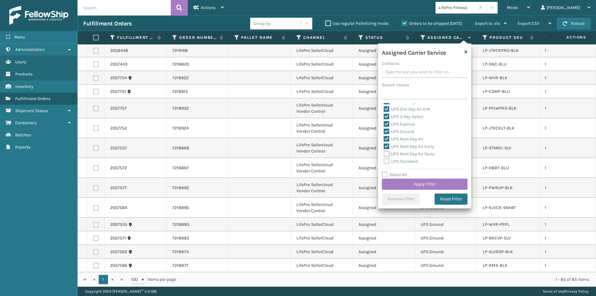
click at [384, 152] on input "UPS Next Day Air Saver" at bounding box center [383, 152] width 0 height 4
checkbox input "true"
click at [387, 161] on label "UPS Standard" at bounding box center [400, 161] width 34 height 5
click at [384, 161] on input "UPS Standard" at bounding box center [383, 160] width 0 height 4
checkbox input "true"
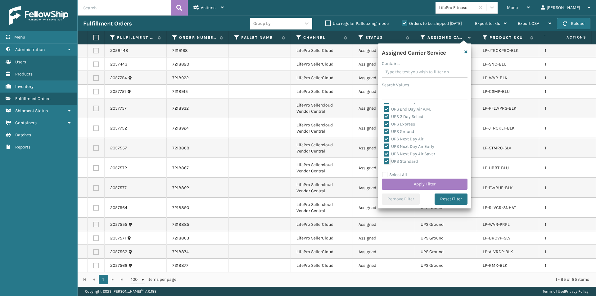
scroll to position [155, 0]
click at [387, 137] on label "UPS SurePost 1LB or Greater" at bounding box center [413, 137] width 61 height 5
click at [384, 137] on input "UPS SurePost 1LB or Greater" at bounding box center [383, 136] width 0 height 4
checkbox input "true"
click at [444, 183] on button "Apply Filter" at bounding box center [425, 183] width 86 height 11
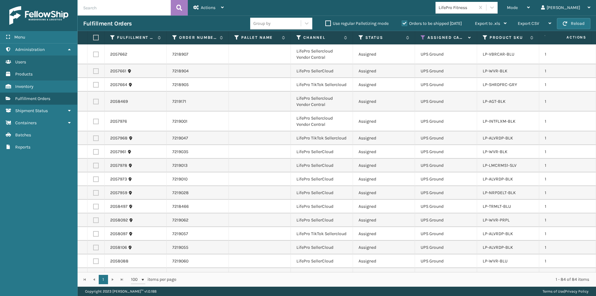
click at [96, 38] on label at bounding box center [95, 38] width 4 height 6
click at [93, 38] on input "checkbox" at bounding box center [93, 38] width 0 height 4
checkbox input "true"
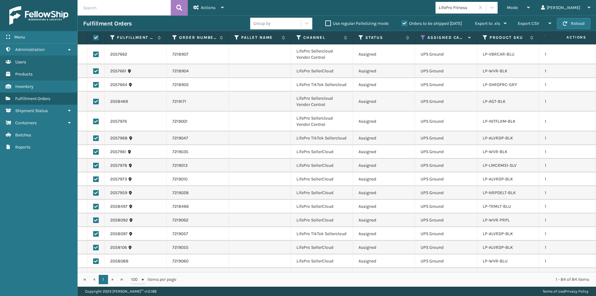
checkbox input "true"
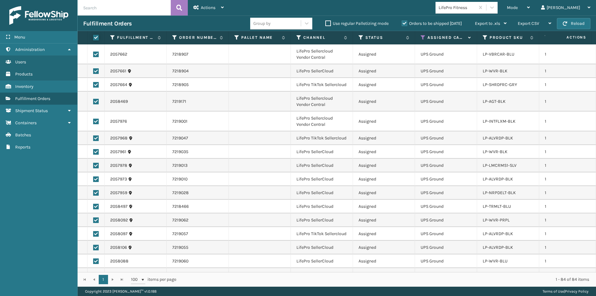
checkbox input "true"
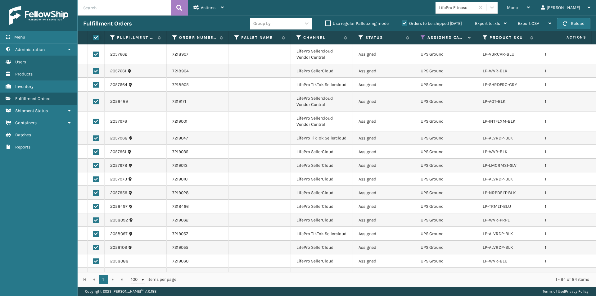
checkbox input "true"
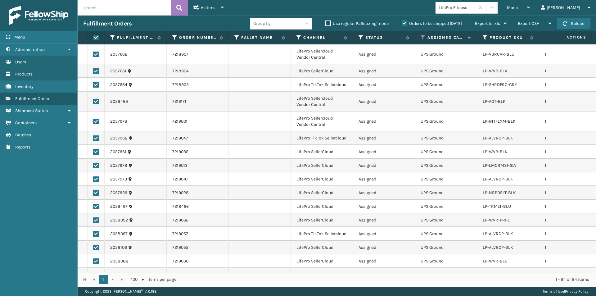
checkbox input "true"
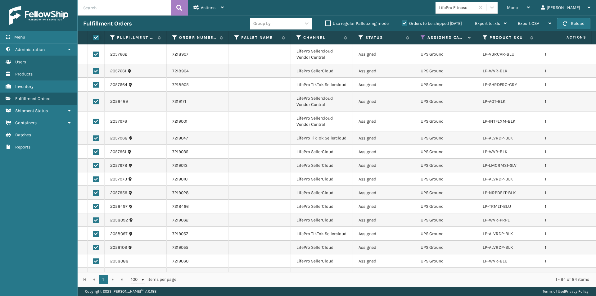
checkbox input "true"
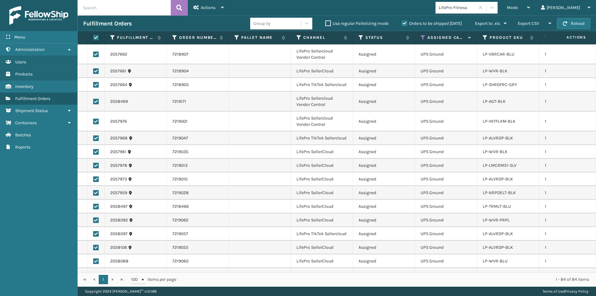
checkbox input "true"
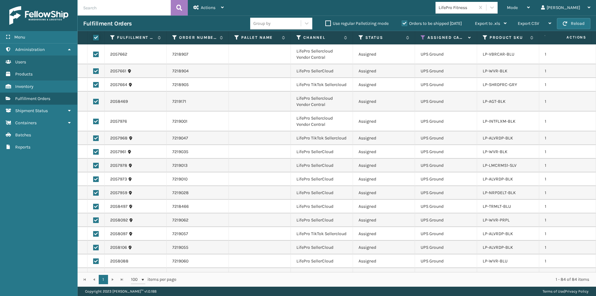
checkbox input "true"
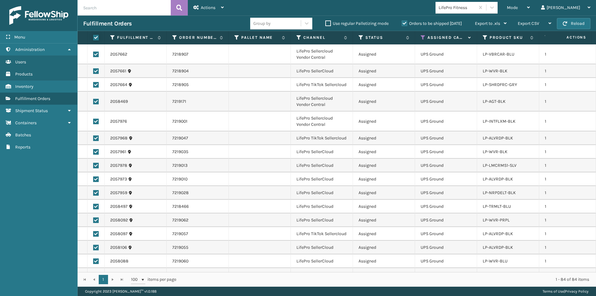
checkbox input "true"
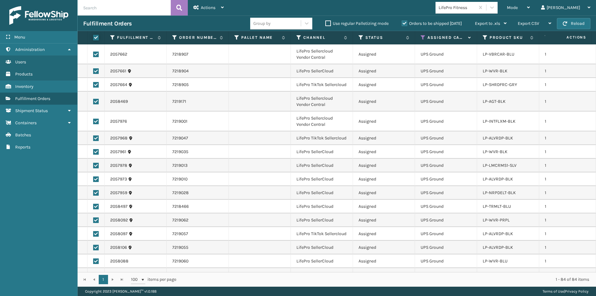
checkbox input "true"
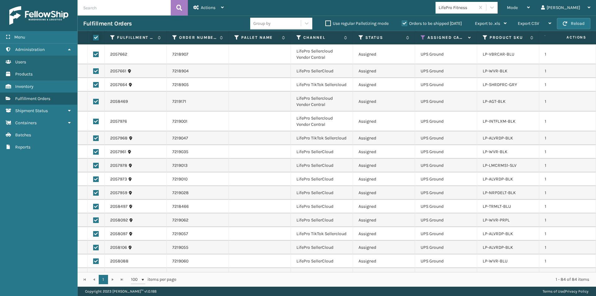
checkbox input "true"
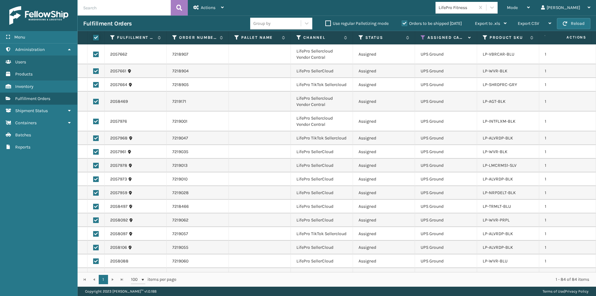
checkbox input "true"
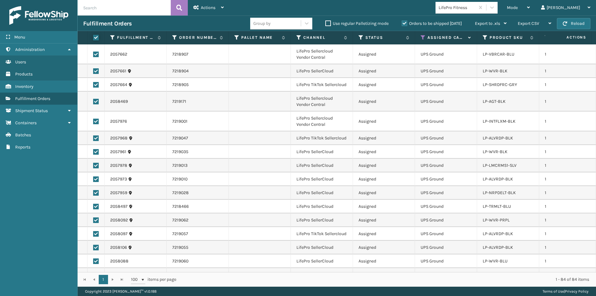
checkbox input "true"
click at [218, 7] on div "Actions" at bounding box center [208, 8] width 30 height 16
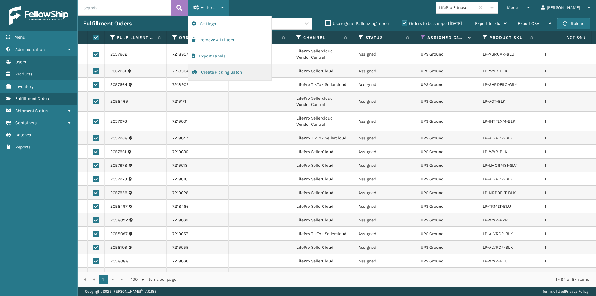
click at [222, 75] on button "Create Picking Batch" at bounding box center [229, 72] width 83 height 16
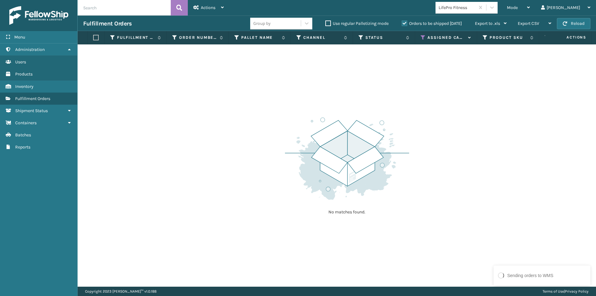
click at [423, 38] on icon at bounding box center [422, 38] width 5 height 6
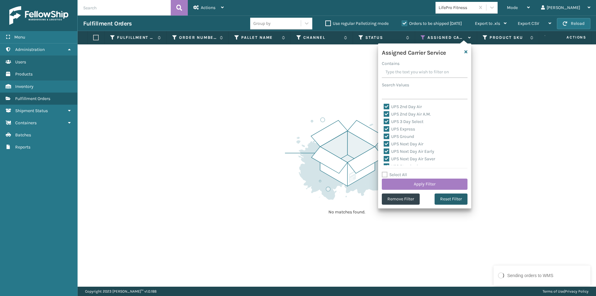
click at [445, 197] on button "Reset Filter" at bounding box center [450, 198] width 33 height 11
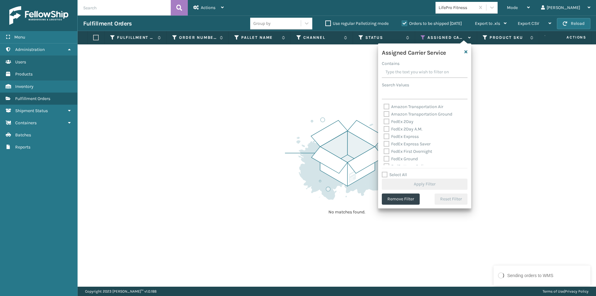
click at [386, 123] on label "FedEx 2Day" at bounding box center [398, 121] width 30 height 5
click at [384, 122] on input "FedEx 2Day" at bounding box center [383, 120] width 0 height 4
click at [385, 129] on label "FedEx 2Day A.M." at bounding box center [402, 128] width 39 height 5
click at [384, 129] on input "FedEx 2Day A.M." at bounding box center [383, 127] width 0 height 4
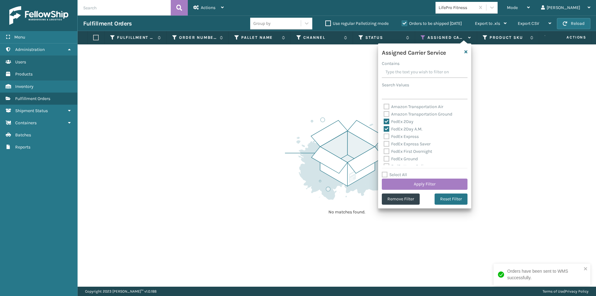
click at [387, 136] on label "FedEx Express" at bounding box center [400, 136] width 35 height 5
click at [384, 136] on input "FedEx Express" at bounding box center [383, 135] width 0 height 4
click at [443, 182] on button "Apply Filter" at bounding box center [425, 183] width 86 height 11
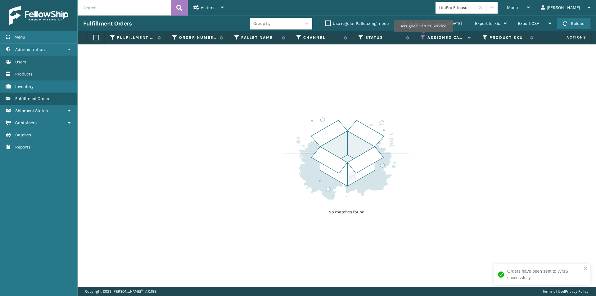
click at [423, 36] on icon at bounding box center [422, 38] width 5 height 6
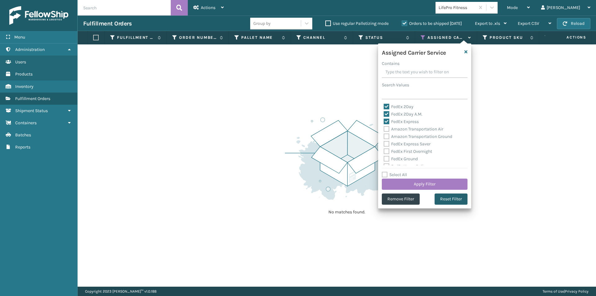
click at [453, 199] on button "Reset Filter" at bounding box center [450, 198] width 33 height 11
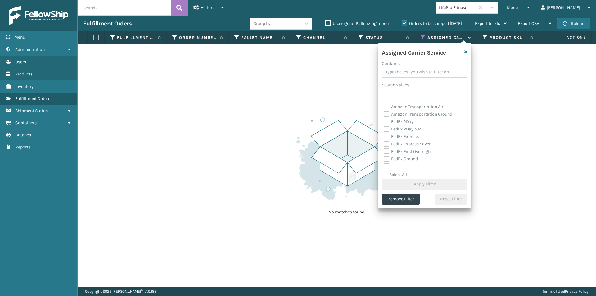
click at [386, 123] on label "FedEx 2Day" at bounding box center [398, 121] width 30 height 5
click at [384, 122] on input "FedEx 2Day" at bounding box center [383, 120] width 0 height 4
click at [387, 129] on label "FedEx 2Day A.M." at bounding box center [402, 128] width 39 height 5
click at [384, 129] on input "FedEx 2Day A.M." at bounding box center [383, 127] width 0 height 4
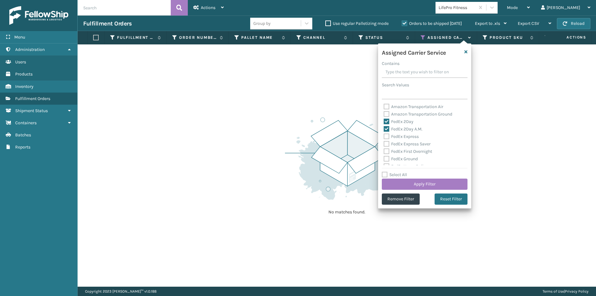
click at [385, 136] on label "FedEx Express" at bounding box center [400, 136] width 35 height 5
click at [384, 136] on input "FedEx Express" at bounding box center [383, 135] width 0 height 4
click at [386, 144] on label "FedEx Express Saver" at bounding box center [406, 143] width 47 height 5
click at [384, 144] on input "FedEx Express Saver" at bounding box center [383, 142] width 0 height 4
click at [386, 149] on label "FedEx First Overnight" at bounding box center [407, 151] width 48 height 5
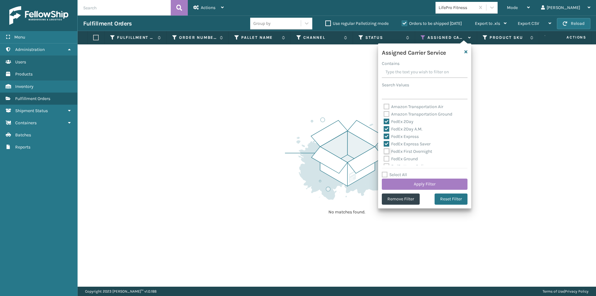
click at [384, 149] on input "FedEx First Overnight" at bounding box center [383, 150] width 0 height 4
click at [386, 157] on label "FedEx Ground" at bounding box center [400, 158] width 34 height 5
click at [384, 157] on input "FedEx Ground" at bounding box center [383, 157] width 0 height 4
click at [386, 134] on label "FedEx Home Delivery" at bounding box center [407, 134] width 48 height 5
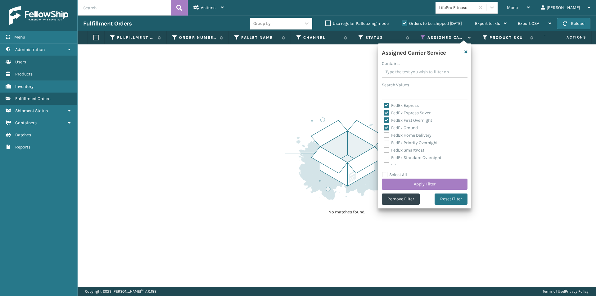
click at [384, 134] on input "FedEx Home Delivery" at bounding box center [383, 134] width 0 height 4
click at [387, 144] on label "FedEx Priority Overnight" at bounding box center [410, 142] width 54 height 5
click at [384, 143] on input "FedEx Priority Overnight" at bounding box center [383, 141] width 0 height 4
click at [388, 150] on label "FedEx SmartPost" at bounding box center [403, 149] width 41 height 5
click at [384, 150] on input "FedEx SmartPost" at bounding box center [383, 148] width 0 height 4
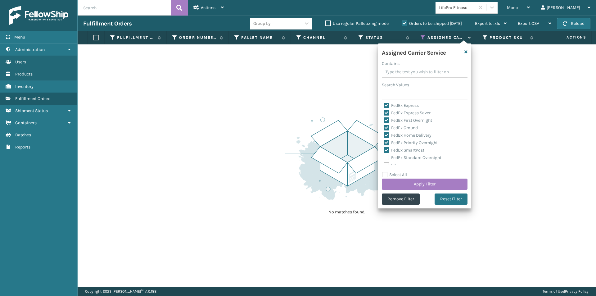
click at [388, 157] on label "FedEx Standard Overnight" at bounding box center [412, 157] width 58 height 5
click at [384, 157] on input "FedEx Standard Overnight" at bounding box center [383, 156] width 0 height 4
click at [443, 182] on button "Apply Filter" at bounding box center [425, 183] width 86 height 11
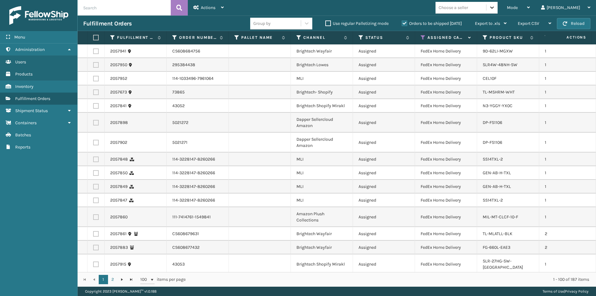
click at [495, 6] on icon at bounding box center [492, 7] width 6 height 6
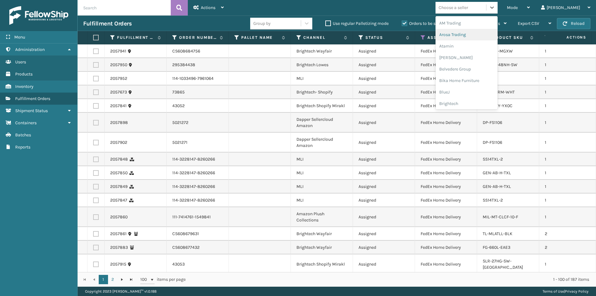
click at [479, 37] on div "Arosa Trading" at bounding box center [466, 34] width 62 height 11
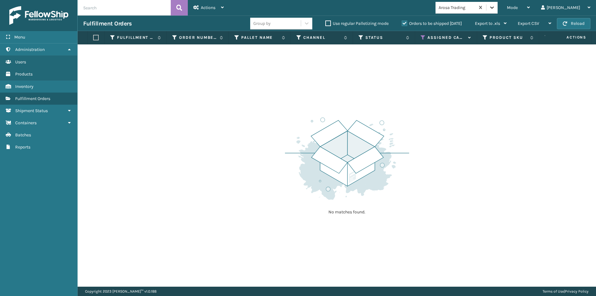
click at [495, 7] on icon at bounding box center [492, 7] width 6 height 6
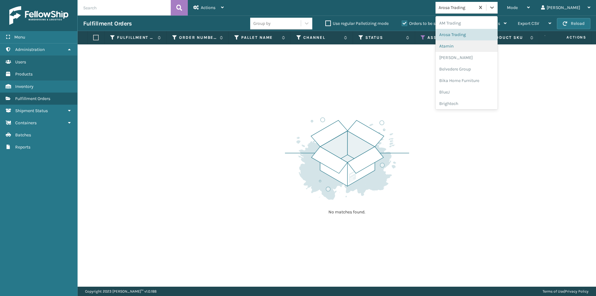
click at [479, 47] on div "Atamin" at bounding box center [466, 45] width 62 height 11
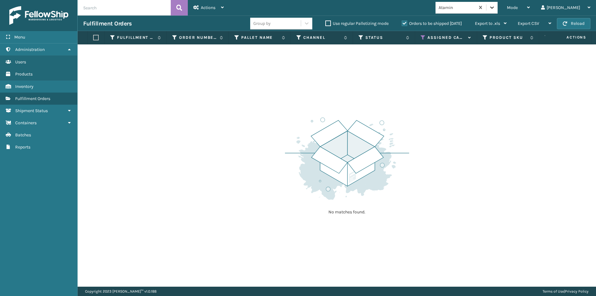
click at [495, 10] on icon at bounding box center [492, 7] width 6 height 6
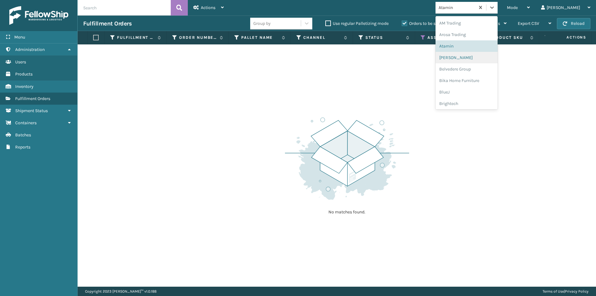
click at [484, 59] on div "[PERSON_NAME]" at bounding box center [466, 57] width 62 height 11
click at [495, 9] on icon at bounding box center [492, 7] width 6 height 6
click at [484, 67] on div "Belvedere Group" at bounding box center [466, 68] width 62 height 11
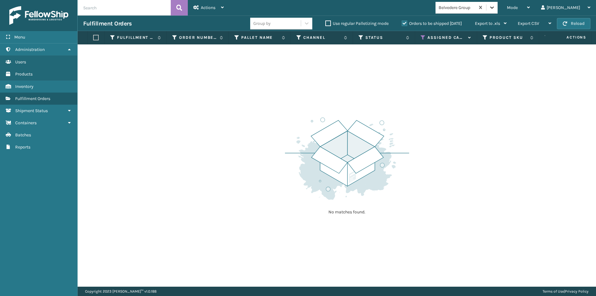
click at [494, 8] on icon at bounding box center [492, 8] width 4 height 2
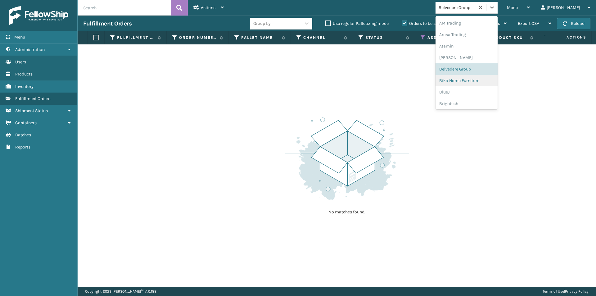
click at [481, 83] on div "Bika Home Furniture" at bounding box center [466, 80] width 62 height 11
click at [495, 8] on icon at bounding box center [492, 7] width 6 height 6
click at [476, 90] on div "BlueJ" at bounding box center [466, 91] width 62 height 11
click at [495, 9] on icon at bounding box center [492, 7] width 6 height 6
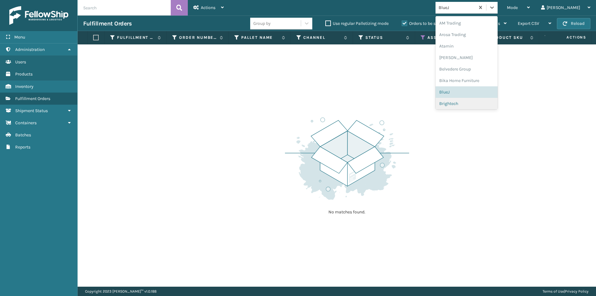
click at [477, 103] on div "Brightech" at bounding box center [466, 103] width 62 height 11
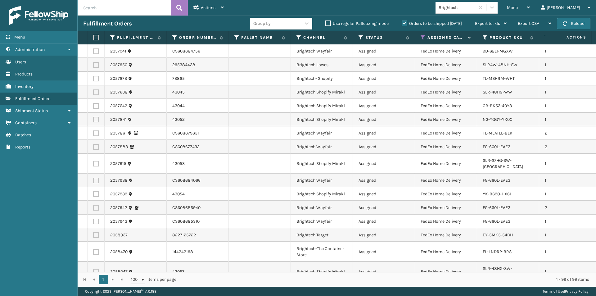
click at [96, 34] on th at bounding box center [95, 37] width 17 height 13
click at [96, 37] on label at bounding box center [95, 38] width 4 height 6
click at [93, 37] on input "checkbox" at bounding box center [93, 38] width 0 height 4
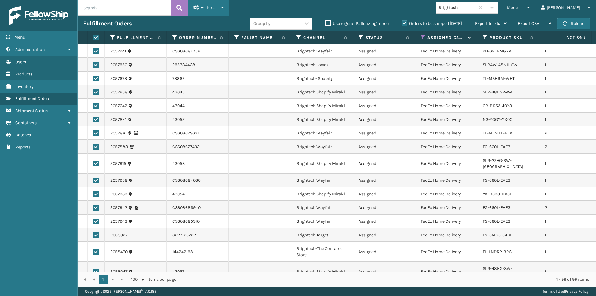
click at [221, 8] on icon at bounding box center [222, 7] width 3 height 4
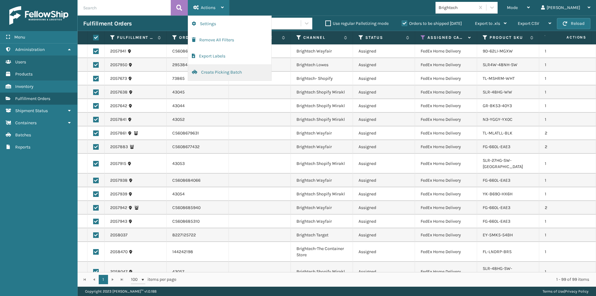
click at [213, 72] on button "Create Picking Batch" at bounding box center [229, 72] width 83 height 16
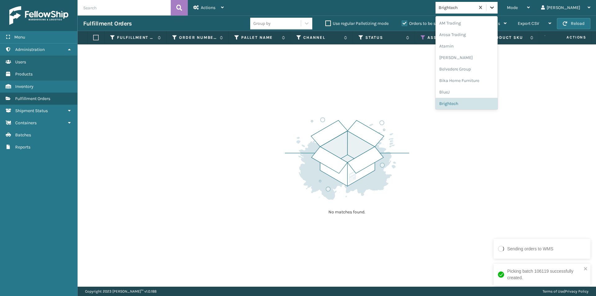
click at [497, 11] on div at bounding box center [491, 7] width 11 height 11
click at [481, 91] on div "Culvani" at bounding box center [466, 91] width 62 height 11
click at [495, 8] on icon at bounding box center [492, 7] width 6 height 6
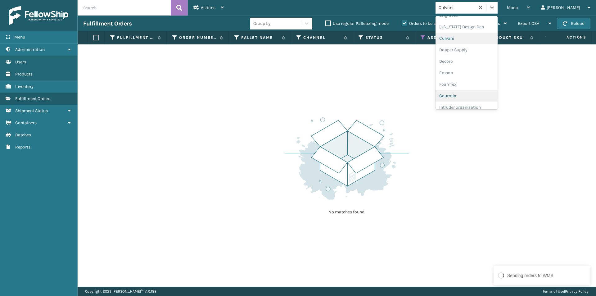
scroll to position [89, 0]
click at [490, 49] on div "Dapper Supply" at bounding box center [466, 48] width 62 height 11
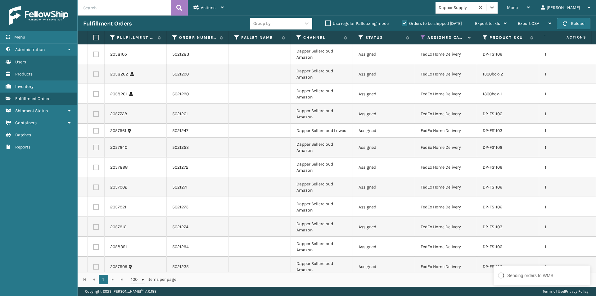
click at [95, 38] on label at bounding box center [95, 38] width 4 height 6
click at [93, 38] on input "checkbox" at bounding box center [93, 38] width 0 height 4
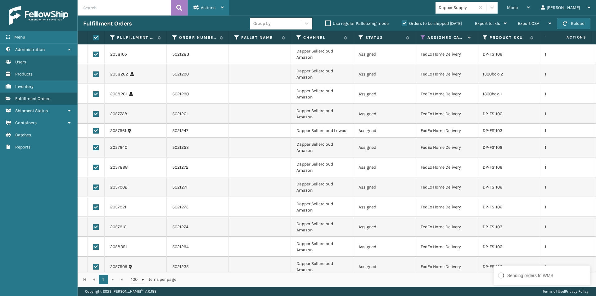
click at [215, 7] on span "Actions" at bounding box center [208, 7] width 15 height 5
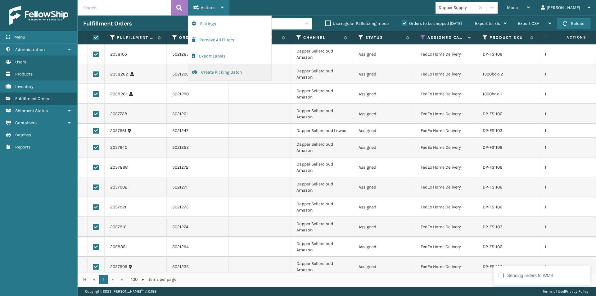
click at [222, 71] on button "Create Picking Batch" at bounding box center [229, 72] width 83 height 16
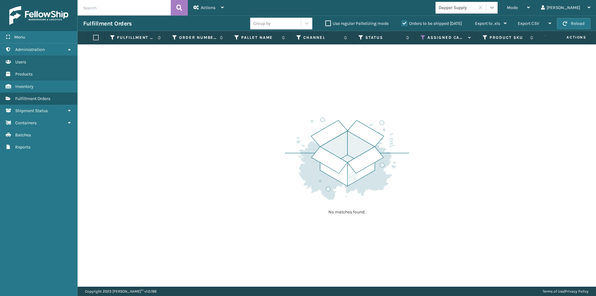
click at [495, 9] on icon at bounding box center [492, 7] width 6 height 6
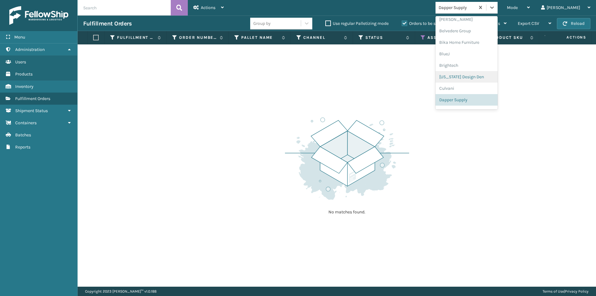
scroll to position [69, 0]
click at [476, 81] on div "Decoro" at bounding box center [466, 79] width 62 height 11
click at [497, 8] on div at bounding box center [491, 7] width 11 height 11
click at [481, 81] on div "Emson" at bounding box center [466, 79] width 62 height 11
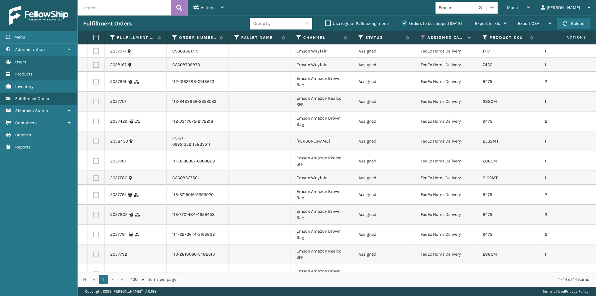
click at [94, 37] on label at bounding box center [95, 38] width 4 height 6
click at [93, 37] on input "checkbox" at bounding box center [93, 38] width 0 height 4
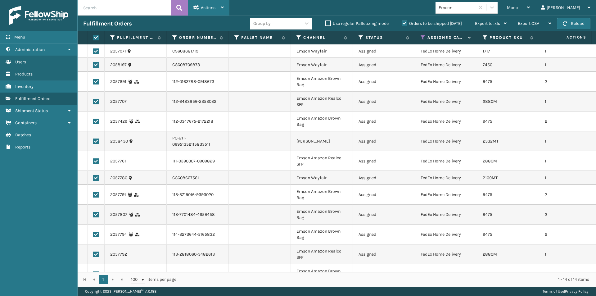
click at [219, 10] on div "Actions" at bounding box center [208, 8] width 30 height 16
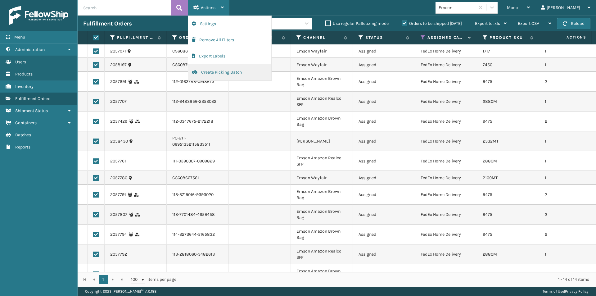
click at [214, 71] on button "Create Picking Batch" at bounding box center [229, 72] width 83 height 16
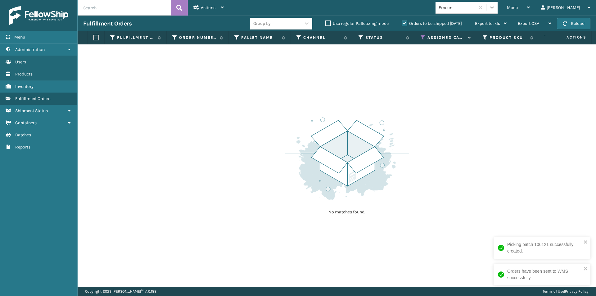
click at [495, 9] on icon at bounding box center [492, 7] width 6 height 6
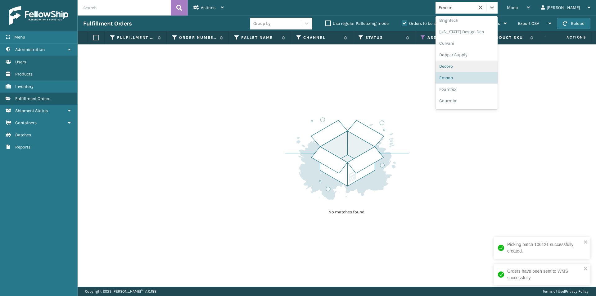
scroll to position [92, 0]
click at [472, 82] on div "FoamTex" at bounding box center [466, 79] width 62 height 11
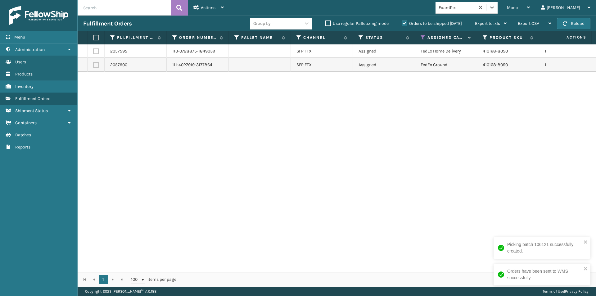
click at [96, 36] on label at bounding box center [95, 38] width 4 height 6
click at [93, 36] on input "checkbox" at bounding box center [93, 38] width 0 height 4
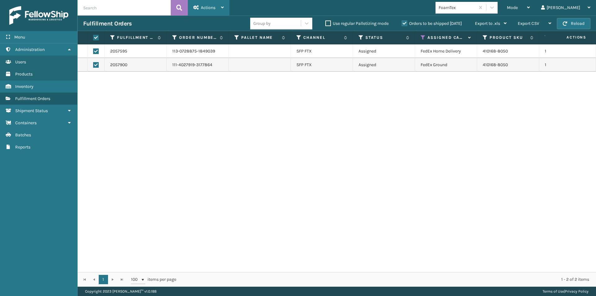
click at [220, 9] on div "Actions" at bounding box center [208, 8] width 30 height 16
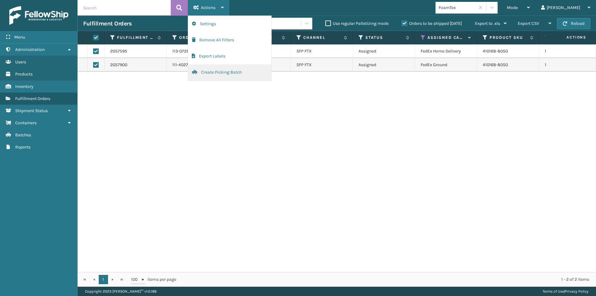
click at [230, 69] on button "Create Picking Batch" at bounding box center [229, 72] width 83 height 16
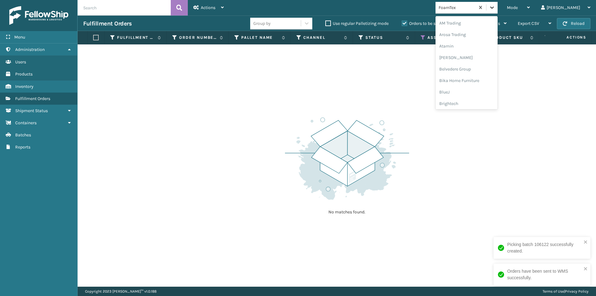
click at [495, 8] on icon at bounding box center [492, 7] width 6 height 6
click at [473, 106] on div "Joyberri" at bounding box center [466, 102] width 62 height 11
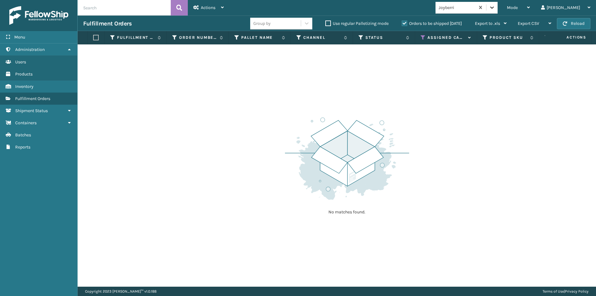
click at [495, 10] on icon at bounding box center [492, 7] width 6 height 6
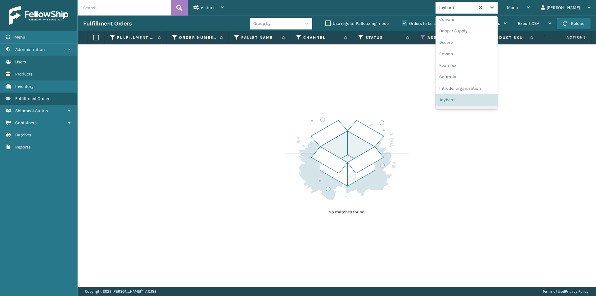
scroll to position [138, 0]
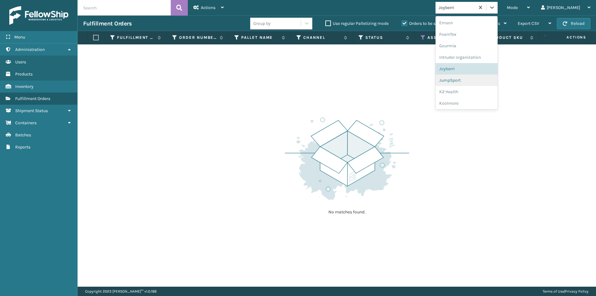
click at [477, 83] on div "JumpSport" at bounding box center [466, 79] width 62 height 11
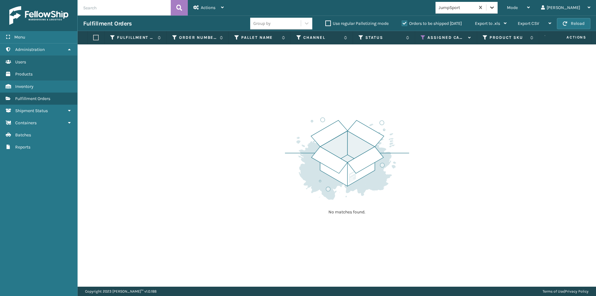
click at [495, 7] on icon at bounding box center [492, 7] width 6 height 6
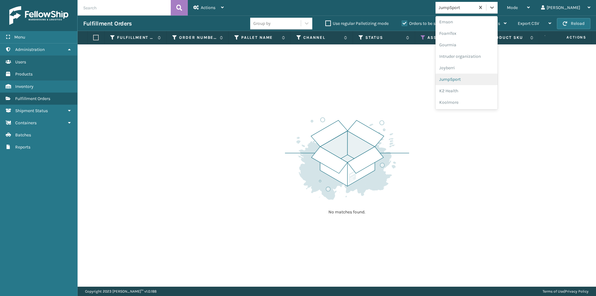
scroll to position [150, 0]
click at [481, 82] on div "K2 Health" at bounding box center [466, 79] width 62 height 11
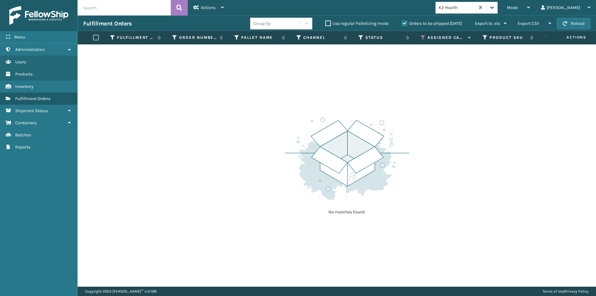
click at [494, 8] on icon at bounding box center [492, 8] width 4 height 2
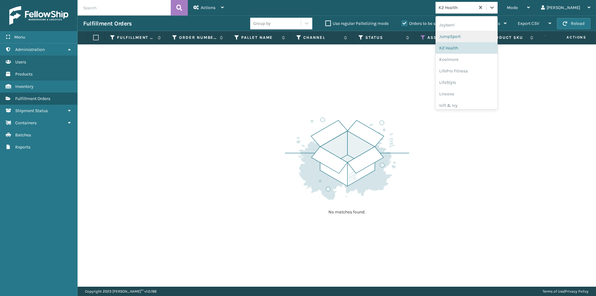
scroll to position [192, 0]
click at [476, 48] on div "Koolmore" at bounding box center [466, 48] width 62 height 11
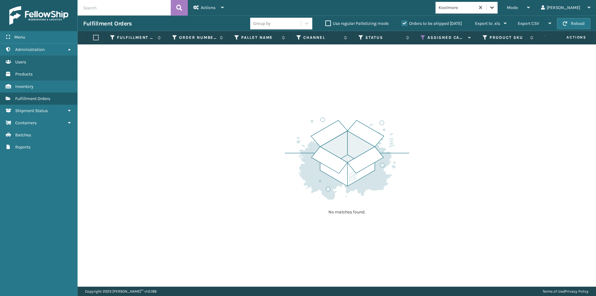
click at [495, 7] on icon at bounding box center [492, 7] width 6 height 6
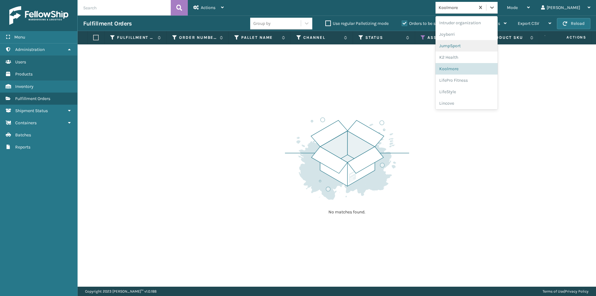
scroll to position [196, 0]
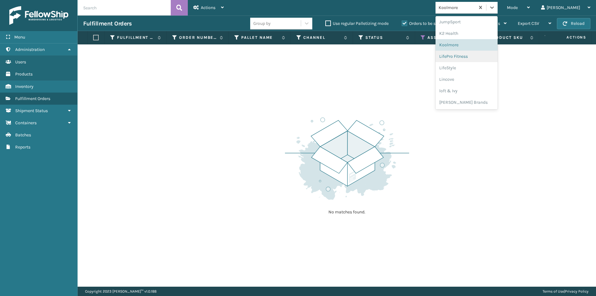
click at [481, 58] on div "LifePro Fitness" at bounding box center [466, 56] width 62 height 11
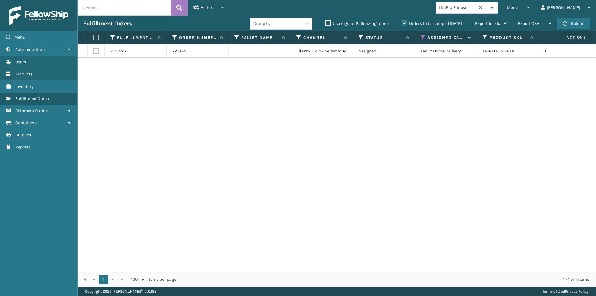
click at [97, 35] on label at bounding box center [95, 38] width 4 height 6
click at [93, 36] on input "checkbox" at bounding box center [93, 38] width 0 height 4
click at [221, 9] on div "Actions" at bounding box center [208, 8] width 30 height 16
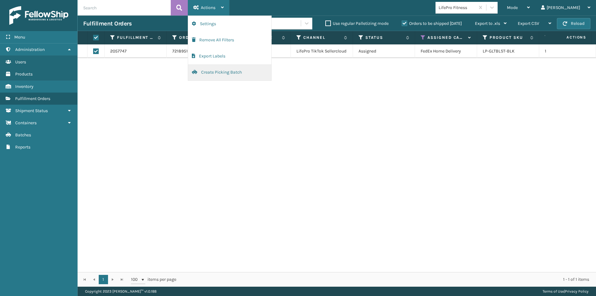
click at [212, 72] on button "Create Picking Batch" at bounding box center [229, 72] width 83 height 16
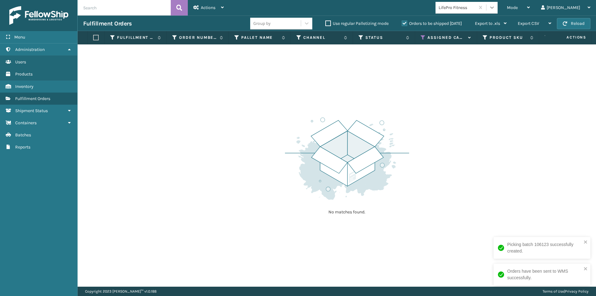
click at [494, 7] on icon at bounding box center [492, 8] width 4 height 2
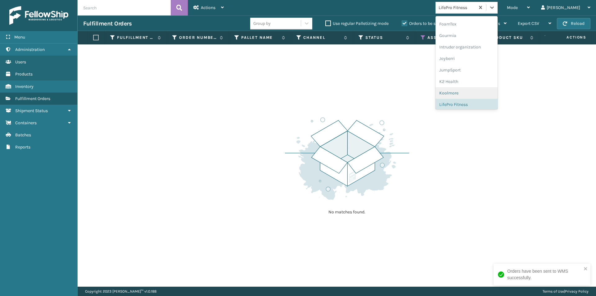
scroll to position [186, 0]
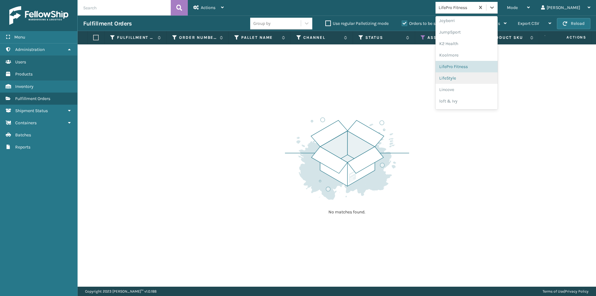
click at [481, 82] on div "LifeStyle" at bounding box center [466, 77] width 62 height 11
click at [495, 10] on icon at bounding box center [492, 7] width 6 height 6
click at [479, 84] on div "Lincove" at bounding box center [466, 79] width 62 height 11
click at [494, 7] on icon at bounding box center [492, 8] width 4 height 2
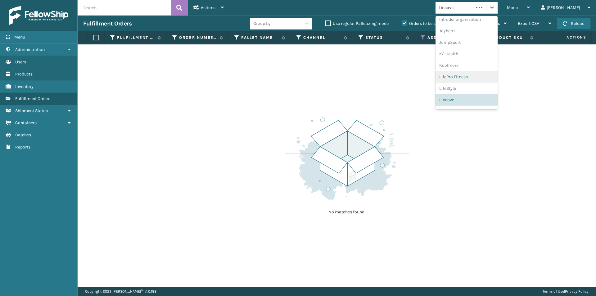
scroll to position [196, 0]
click at [483, 89] on div "loft & Ivy" at bounding box center [466, 90] width 62 height 11
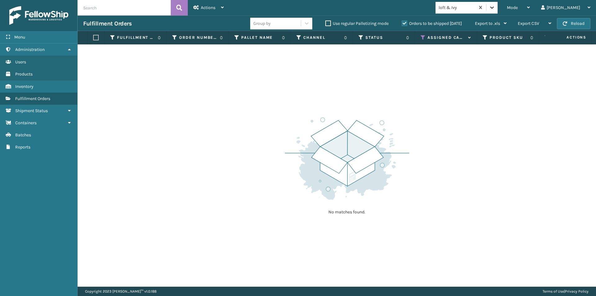
click at [495, 8] on icon at bounding box center [492, 7] width 6 height 6
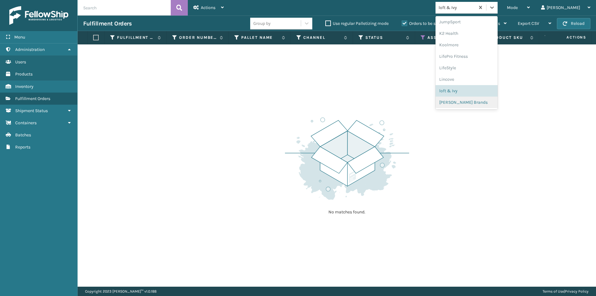
click at [484, 100] on div "[PERSON_NAME] Brands" at bounding box center [466, 101] width 62 height 11
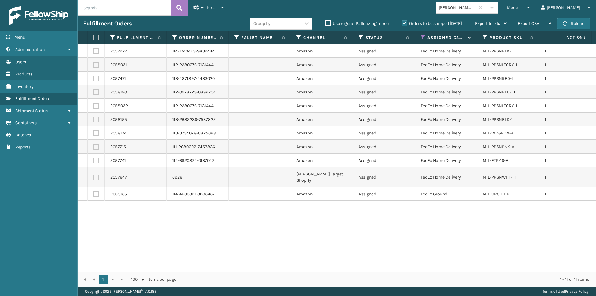
click at [95, 38] on label at bounding box center [95, 38] width 4 height 6
click at [93, 38] on input "checkbox" at bounding box center [93, 38] width 0 height 4
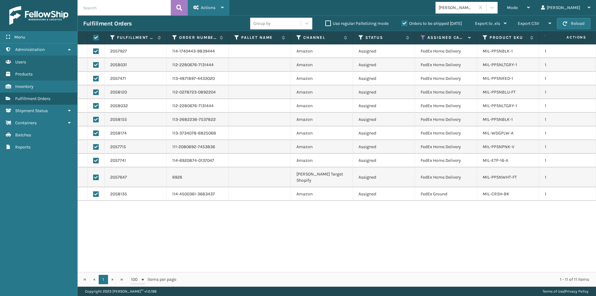
click at [222, 10] on div "Actions" at bounding box center [208, 8] width 30 height 16
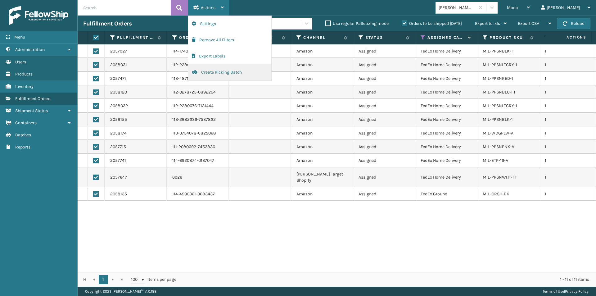
click at [224, 69] on button "Create Picking Batch" at bounding box center [229, 72] width 83 height 16
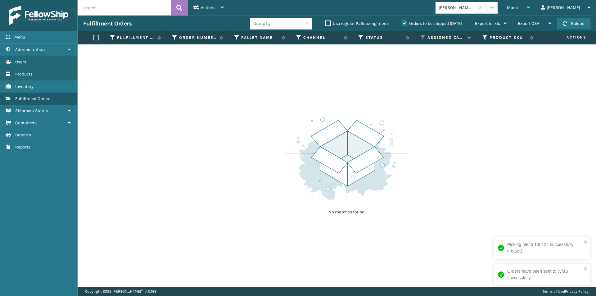
click at [494, 8] on icon at bounding box center [492, 8] width 4 height 2
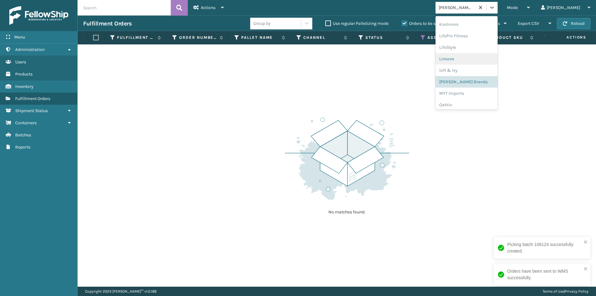
scroll to position [227, 0]
click at [477, 87] on div "MYT Imports" at bounding box center [466, 82] width 62 height 11
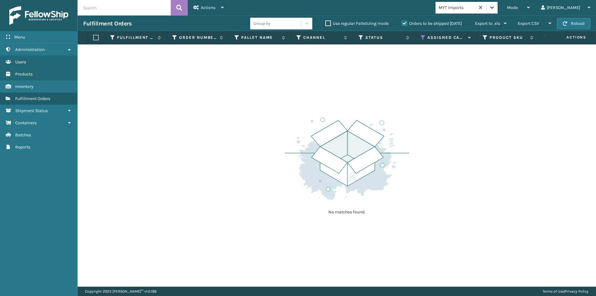
click at [495, 6] on icon at bounding box center [492, 7] width 6 height 6
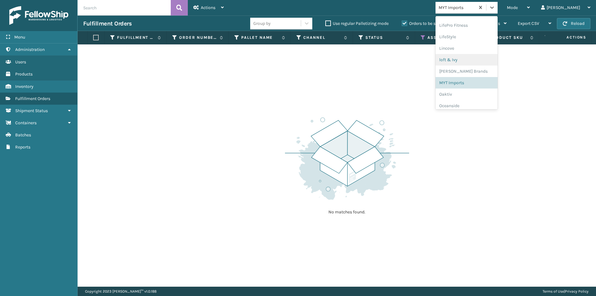
scroll to position [258, 0]
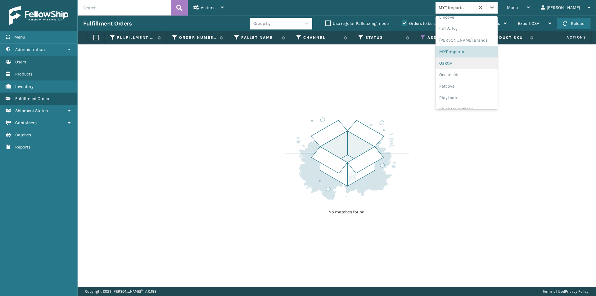
click at [471, 67] on div "Oaktiv" at bounding box center [466, 62] width 62 height 11
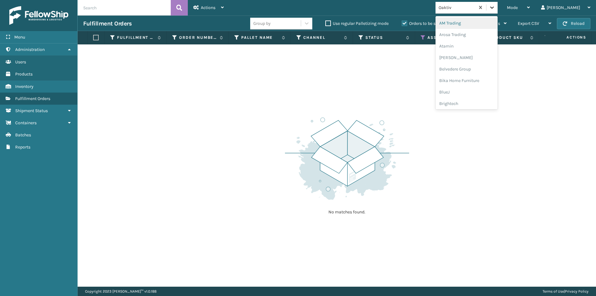
click at [494, 8] on icon at bounding box center [492, 8] width 4 height 2
click at [476, 49] on div "Oceanside" at bounding box center [466, 43] width 62 height 11
click at [497, 8] on div at bounding box center [491, 7] width 11 height 11
click at [480, 58] on div "Petcove" at bounding box center [466, 54] width 62 height 11
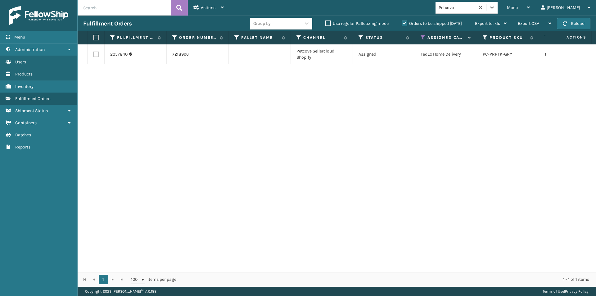
click at [96, 35] on label at bounding box center [95, 38] width 4 height 6
click at [93, 36] on input "checkbox" at bounding box center [93, 38] width 0 height 4
click at [220, 7] on div "Actions" at bounding box center [208, 8] width 30 height 16
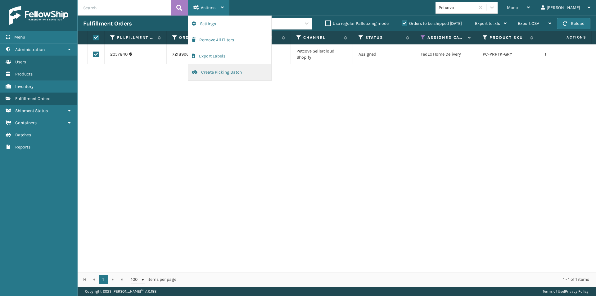
click at [219, 74] on button "Create Picking Batch" at bounding box center [229, 72] width 83 height 16
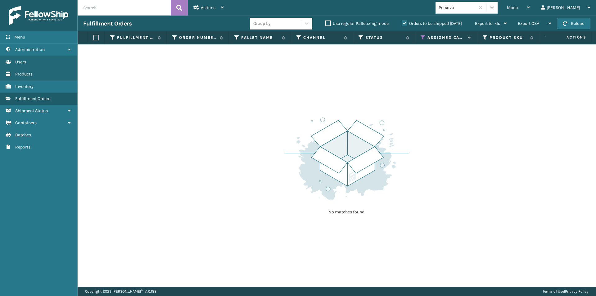
click at [495, 7] on icon at bounding box center [492, 7] width 6 height 6
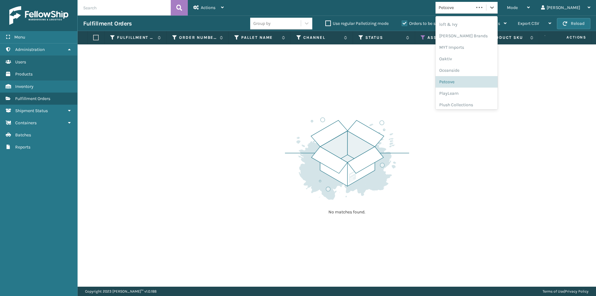
scroll to position [300, 0]
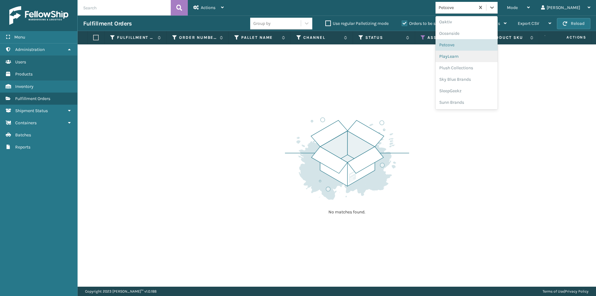
click at [481, 59] on div "PlayLearn" at bounding box center [466, 56] width 62 height 11
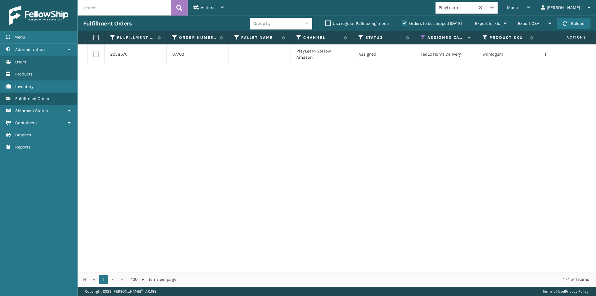
click at [96, 38] on label at bounding box center [95, 38] width 4 height 6
click at [93, 38] on input "checkbox" at bounding box center [93, 38] width 0 height 4
click at [221, 6] on icon at bounding box center [222, 7] width 3 height 4
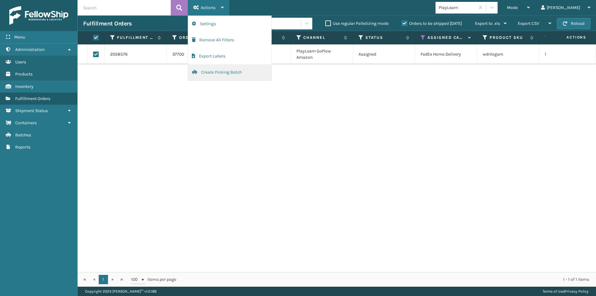
click at [219, 70] on button "Create Picking Batch" at bounding box center [229, 72] width 83 height 16
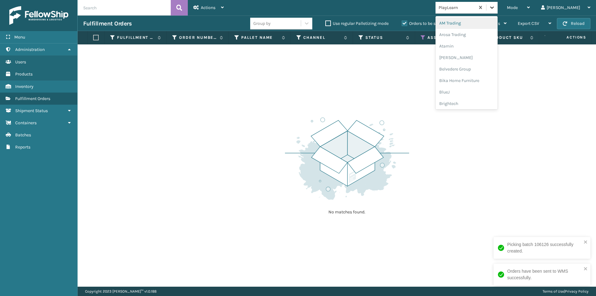
click at [495, 6] on icon at bounding box center [492, 7] width 6 height 6
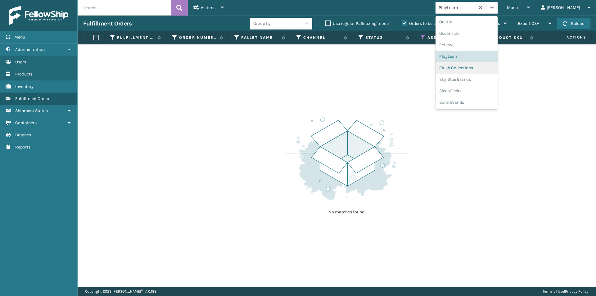
click at [484, 69] on div "Plush Collections" at bounding box center [466, 67] width 62 height 11
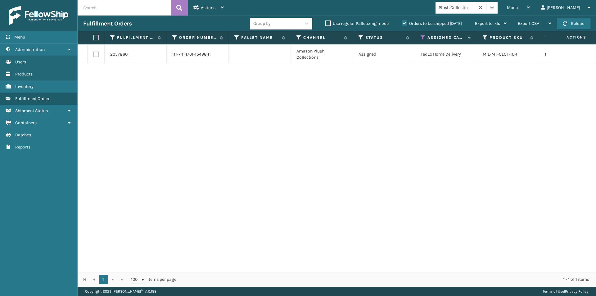
click at [97, 37] on label at bounding box center [95, 38] width 4 height 6
click at [93, 37] on input "checkbox" at bounding box center [93, 38] width 0 height 4
click at [220, 9] on div "Actions" at bounding box center [208, 8] width 30 height 16
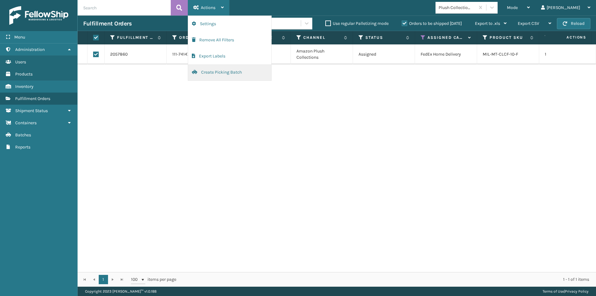
click at [213, 70] on button "Create Picking Batch" at bounding box center [229, 72] width 83 height 16
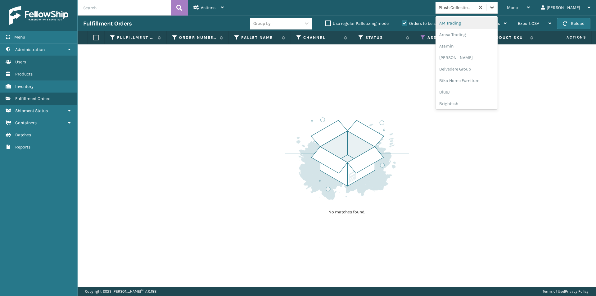
click at [495, 7] on icon at bounding box center [492, 7] width 6 height 6
click at [484, 80] on div "Sky Blue Brands" at bounding box center [466, 79] width 62 height 11
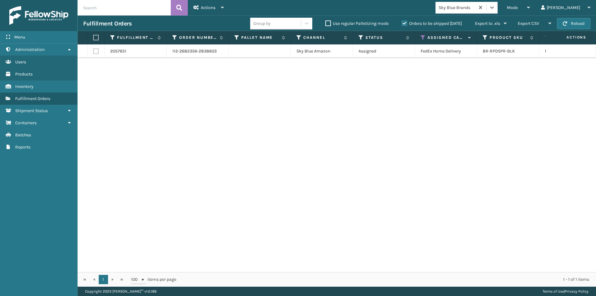
click at [156, 54] on td "2057651" at bounding box center [136, 51] width 62 height 14
click at [96, 37] on label at bounding box center [95, 38] width 4 height 6
click at [93, 37] on input "checkbox" at bounding box center [93, 38] width 0 height 4
click at [215, 11] on div "Actions" at bounding box center [208, 8] width 30 height 16
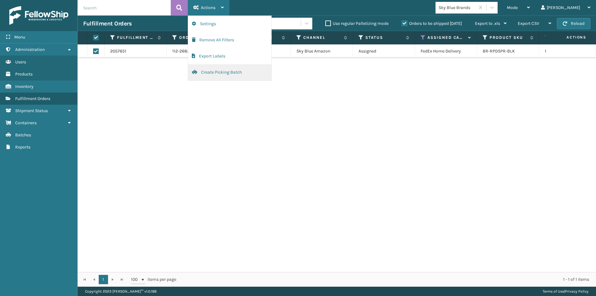
click at [214, 74] on button "Create Picking Batch" at bounding box center [229, 72] width 83 height 16
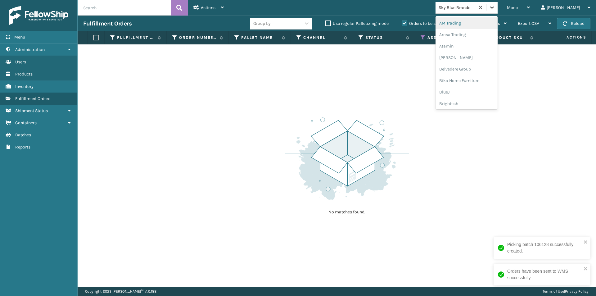
click at [495, 8] on icon at bounding box center [492, 7] width 6 height 6
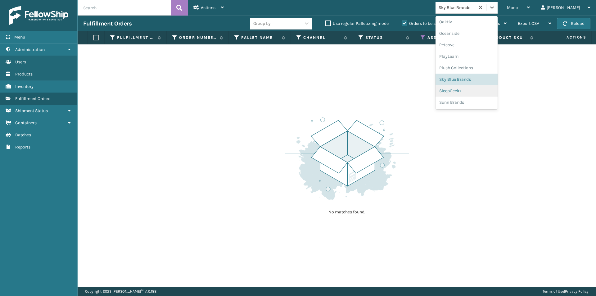
click at [484, 90] on div "SleepGeekz" at bounding box center [466, 90] width 62 height 11
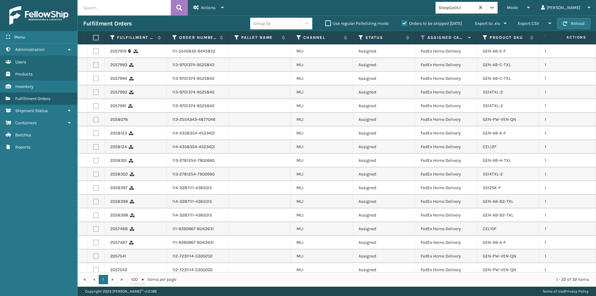
click at [96, 39] on label at bounding box center [95, 38] width 4 height 6
click at [93, 39] on input "checkbox" at bounding box center [93, 38] width 0 height 4
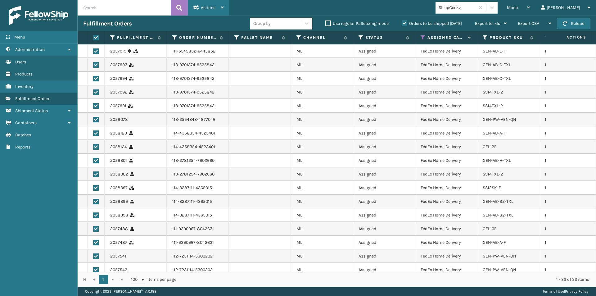
click at [224, 11] on div "Actions Settings Remove All Filters Export Labels Create Picking Batch" at bounding box center [209, 8] width 42 height 16
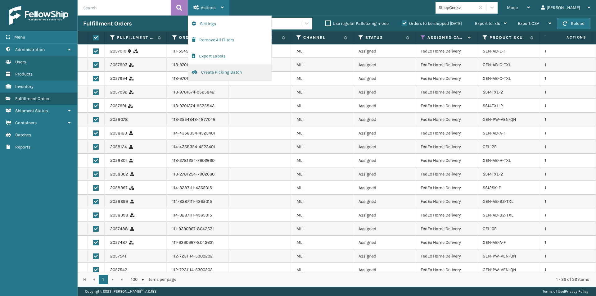
click at [225, 69] on button "Create Picking Batch" at bounding box center [229, 72] width 83 height 16
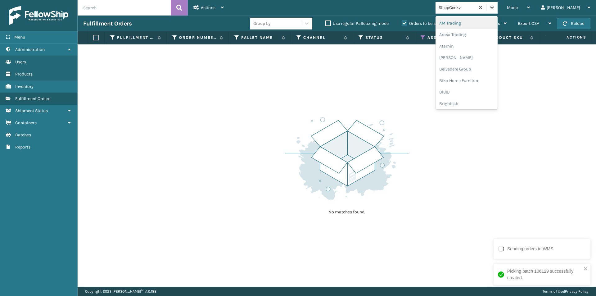
click at [497, 6] on div at bounding box center [491, 7] width 11 height 11
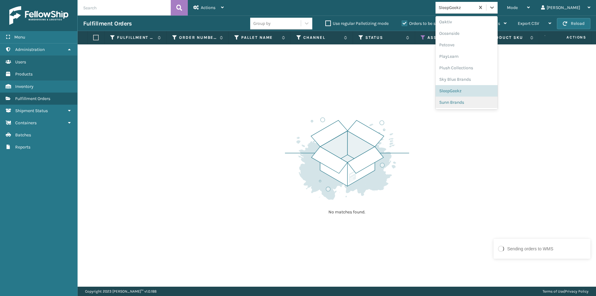
click at [487, 108] on div "Sunn Brands" at bounding box center [466, 101] width 62 height 11
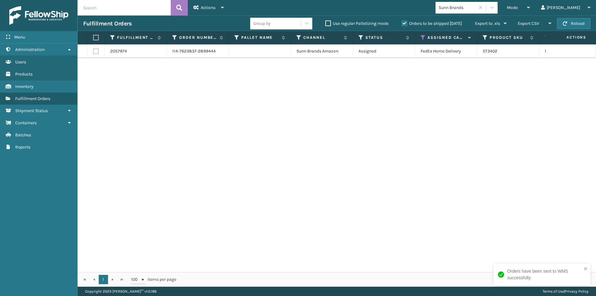
click at [94, 37] on label at bounding box center [95, 38] width 4 height 6
click at [93, 37] on input "checkbox" at bounding box center [93, 38] width 0 height 4
click at [221, 8] on icon at bounding box center [222, 7] width 3 height 4
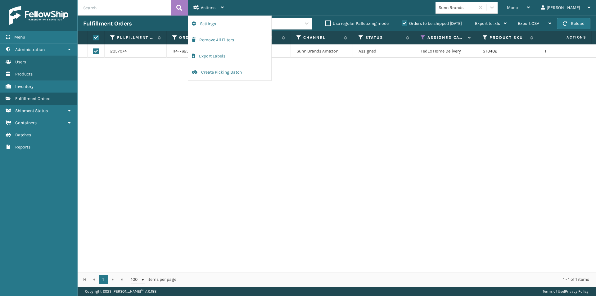
click at [225, 194] on div "2057974 114-7623837-2899444 Sunn Brands Amazon Assigned FedEx Home Delivery ST3…" at bounding box center [337, 157] width 518 height 227
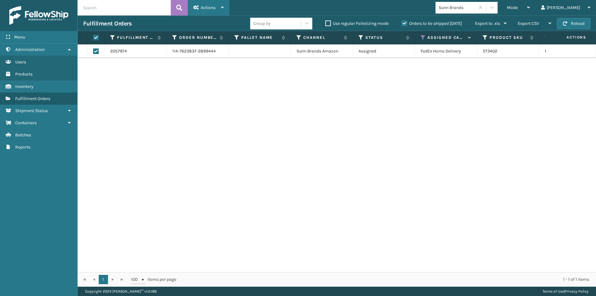
click at [223, 7] on icon at bounding box center [222, 7] width 3 height 4
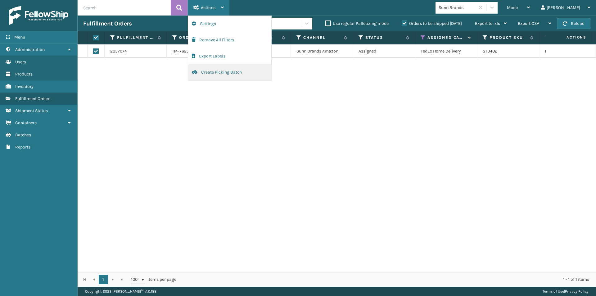
click at [225, 70] on button "Create Picking Batch" at bounding box center [229, 72] width 83 height 16
